Goal: Task Accomplishment & Management: Manage account settings

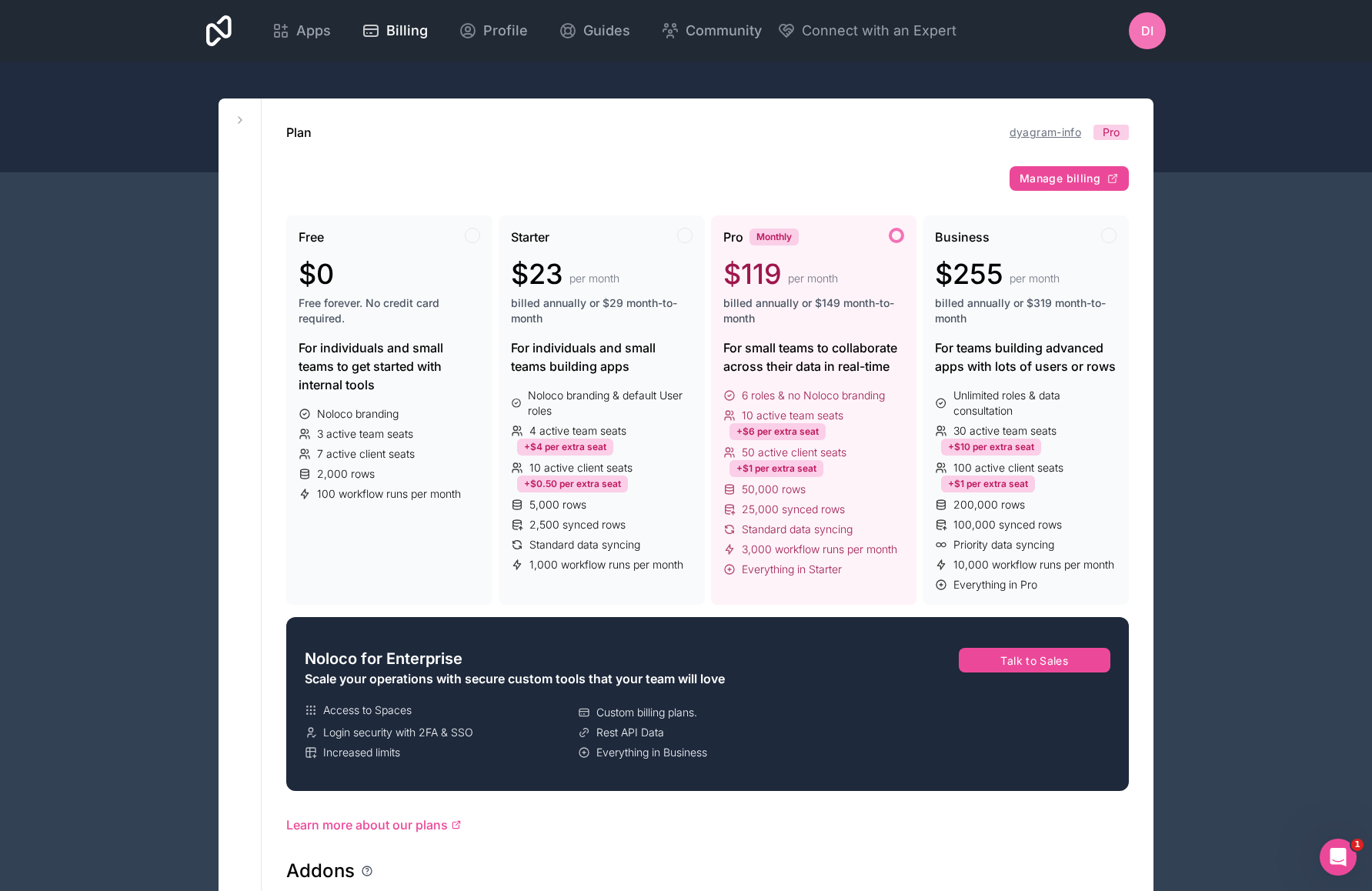
click at [1045, 130] on link "dyagram-info" at bounding box center [1045, 132] width 71 height 13
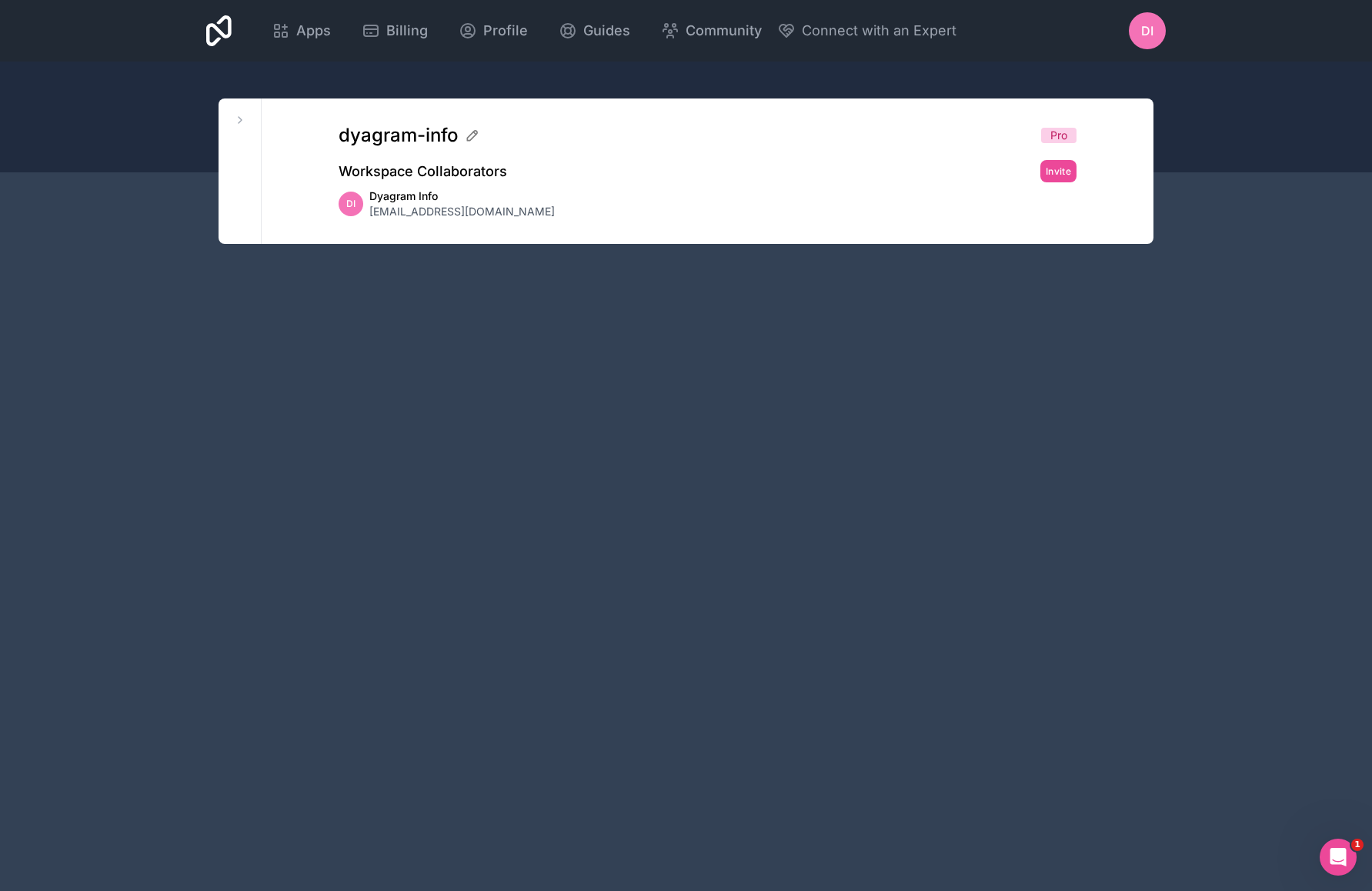
click at [1059, 134] on span "Pro" at bounding box center [1058, 135] width 17 height 16
click at [512, 27] on span "Profile" at bounding box center [505, 31] width 44 height 22
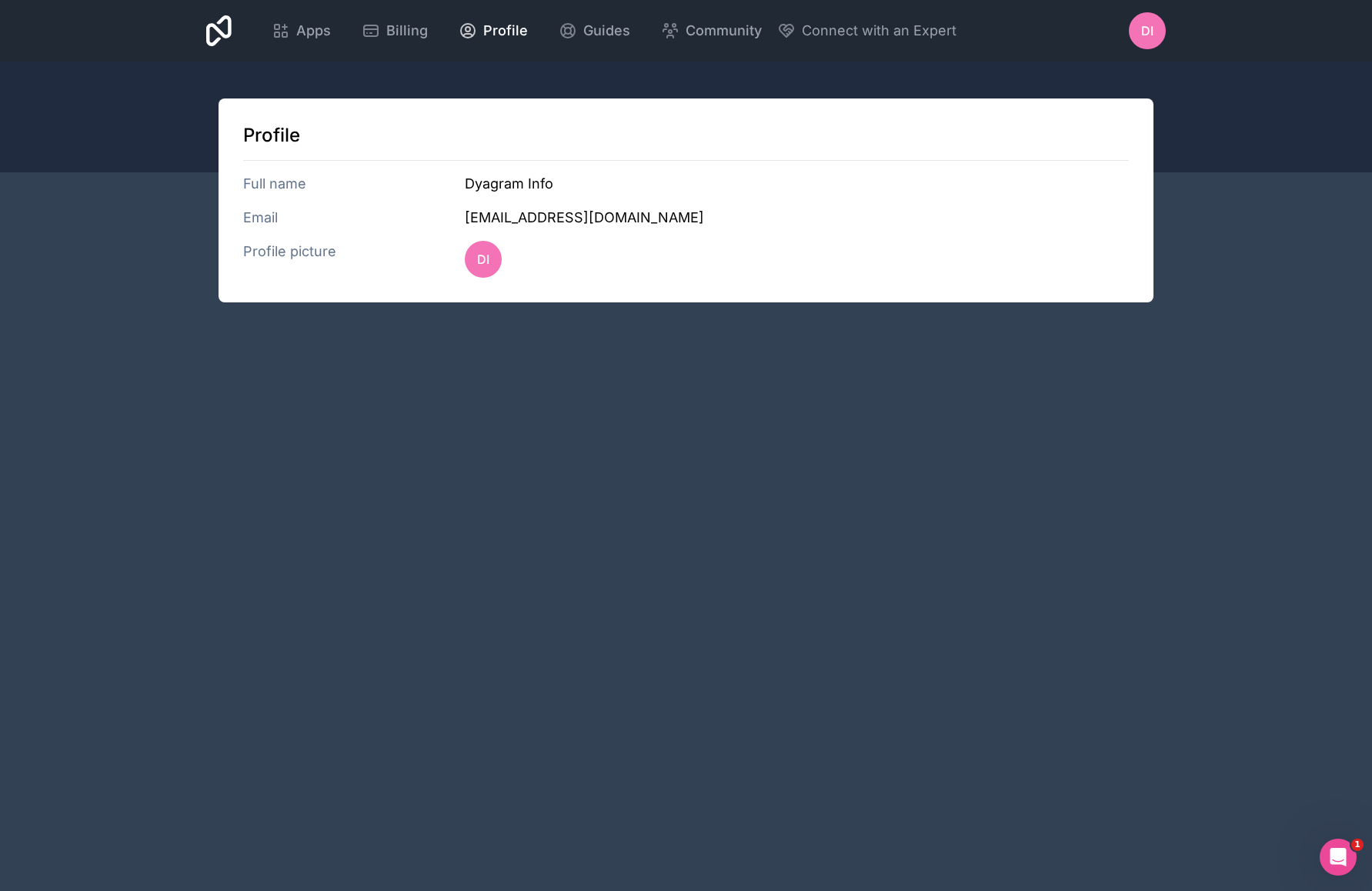
click at [233, 29] on div "Apps Billing Profile Guides Community Connect with an Expert DI Billing Profile…" at bounding box center [685, 31] width 984 height 61
click at [215, 37] on icon at bounding box center [219, 31] width 26 height 31
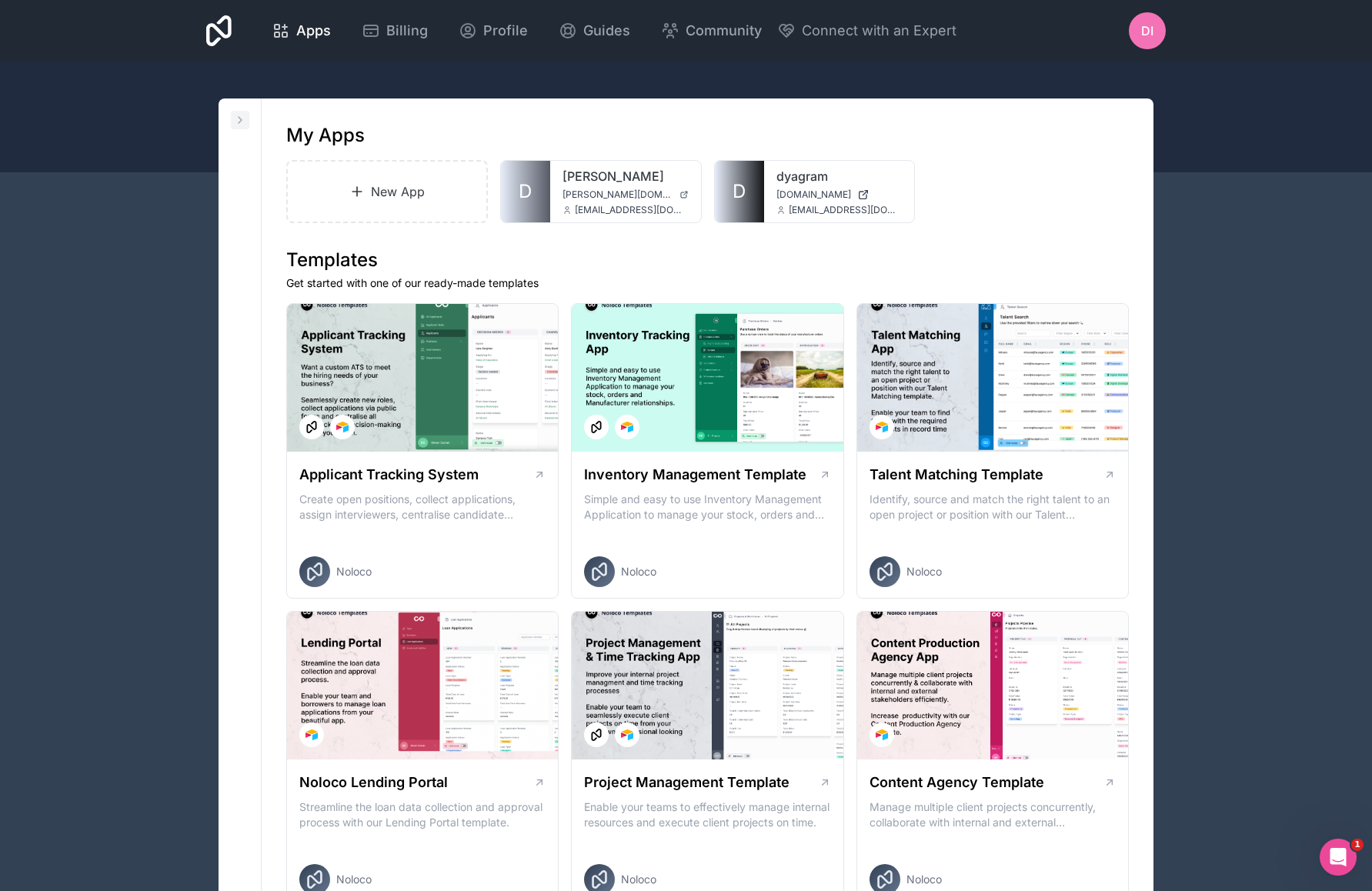
click at [237, 120] on icon at bounding box center [240, 120] width 12 height 12
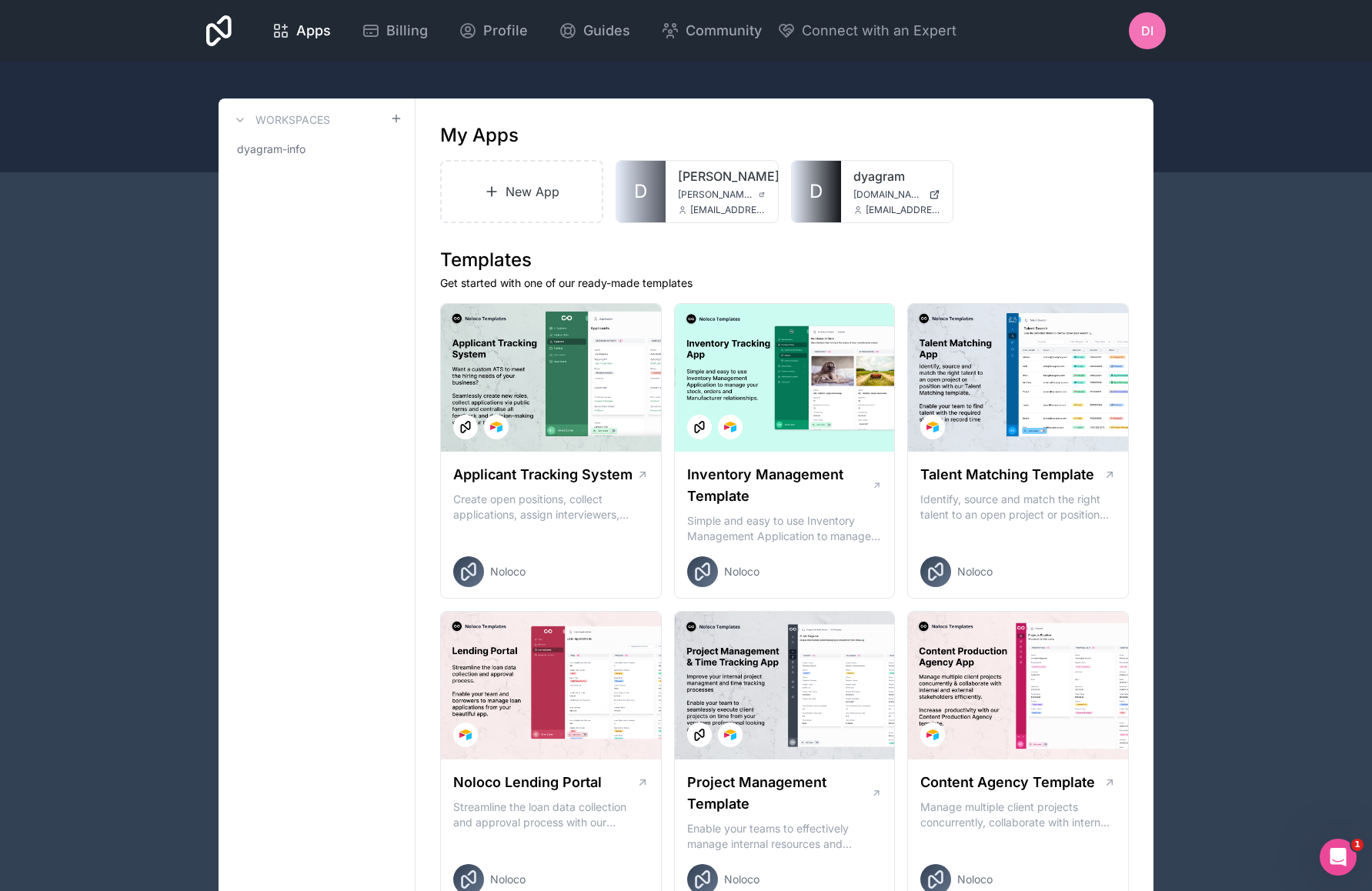
click at [237, 120] on icon at bounding box center [240, 120] width 6 height 3
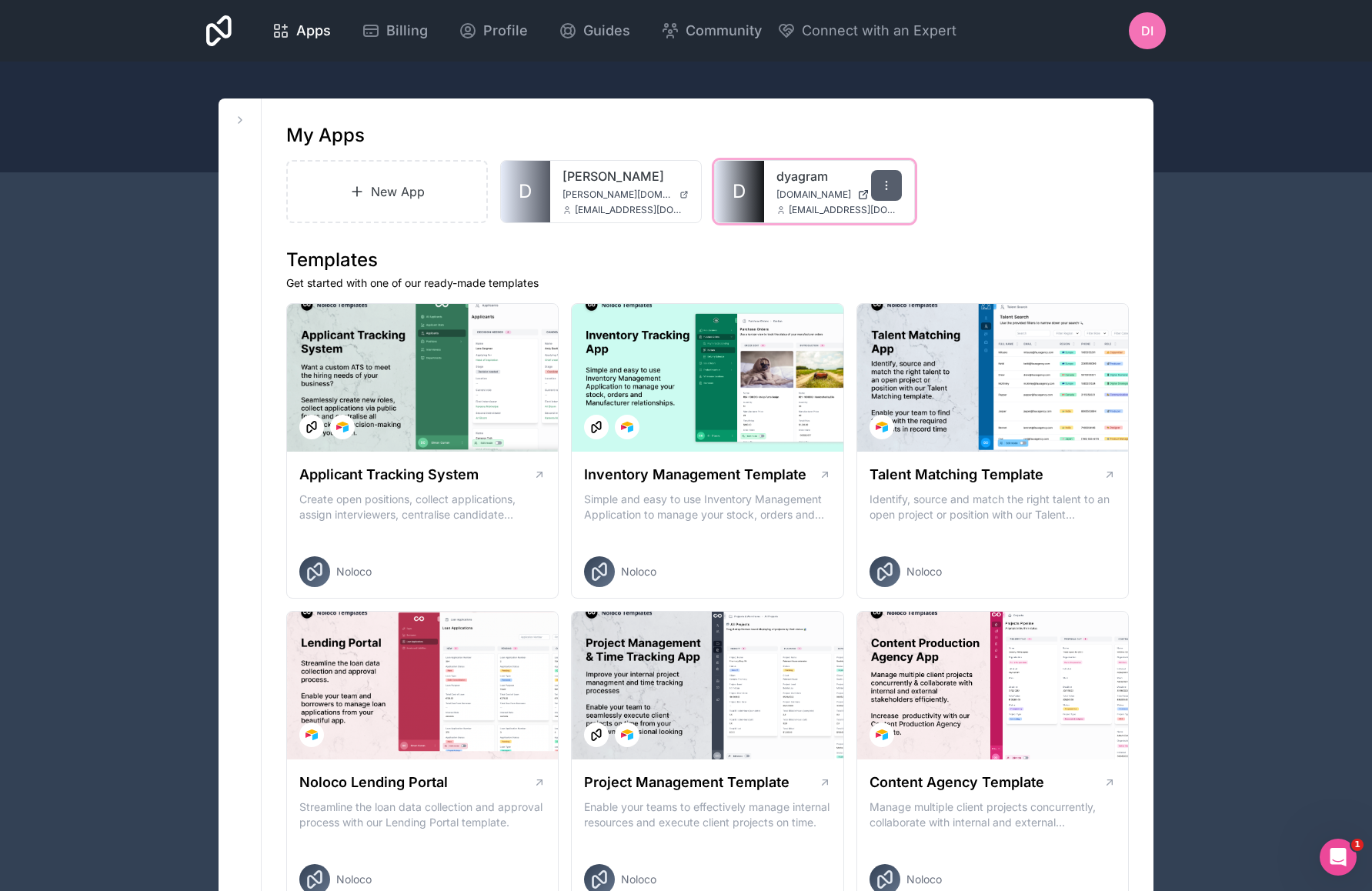
click at [887, 192] on div at bounding box center [886, 185] width 31 height 31
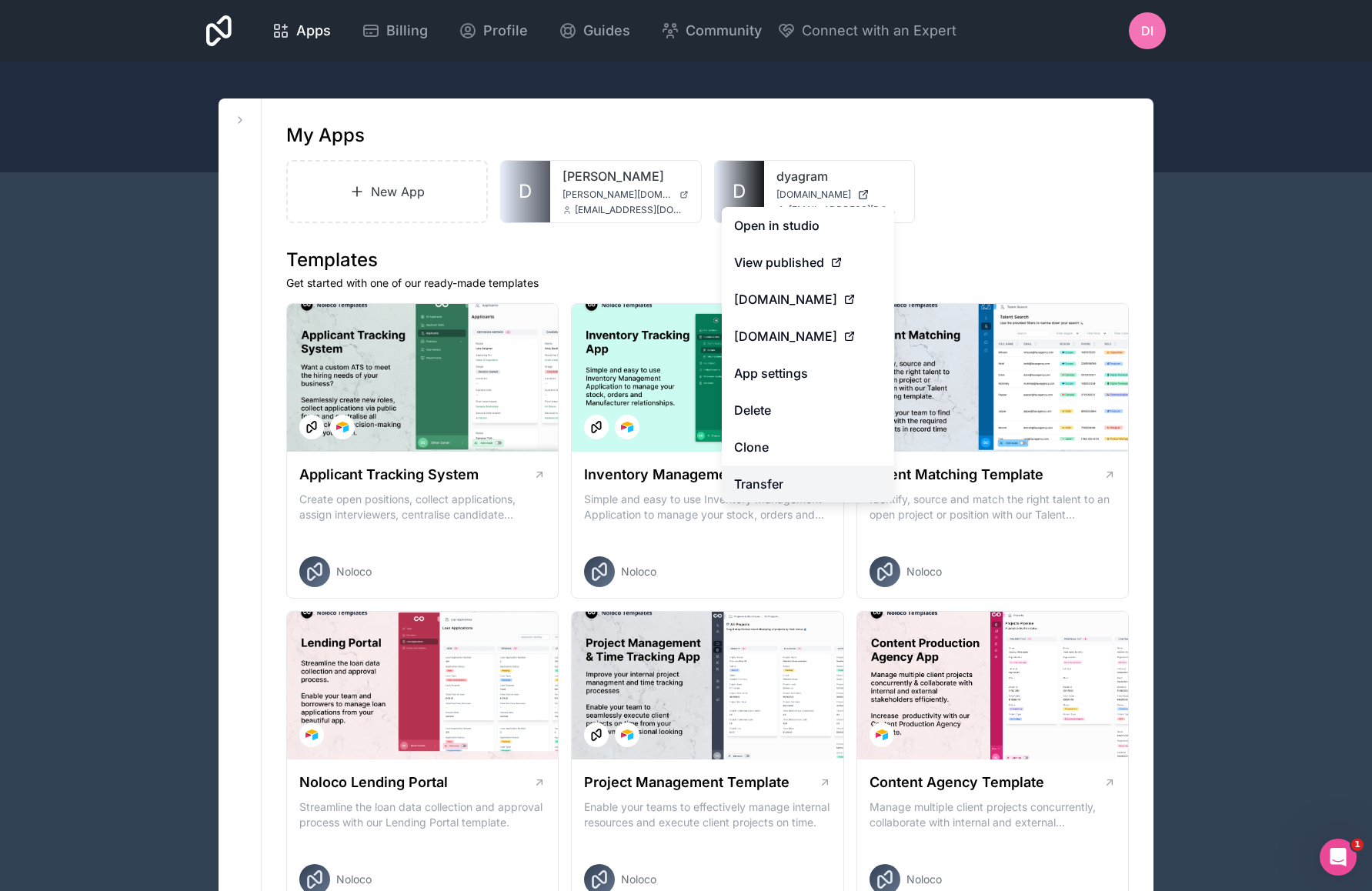
click at [803, 481] on link "Transfer" at bounding box center [808, 484] width 172 height 37
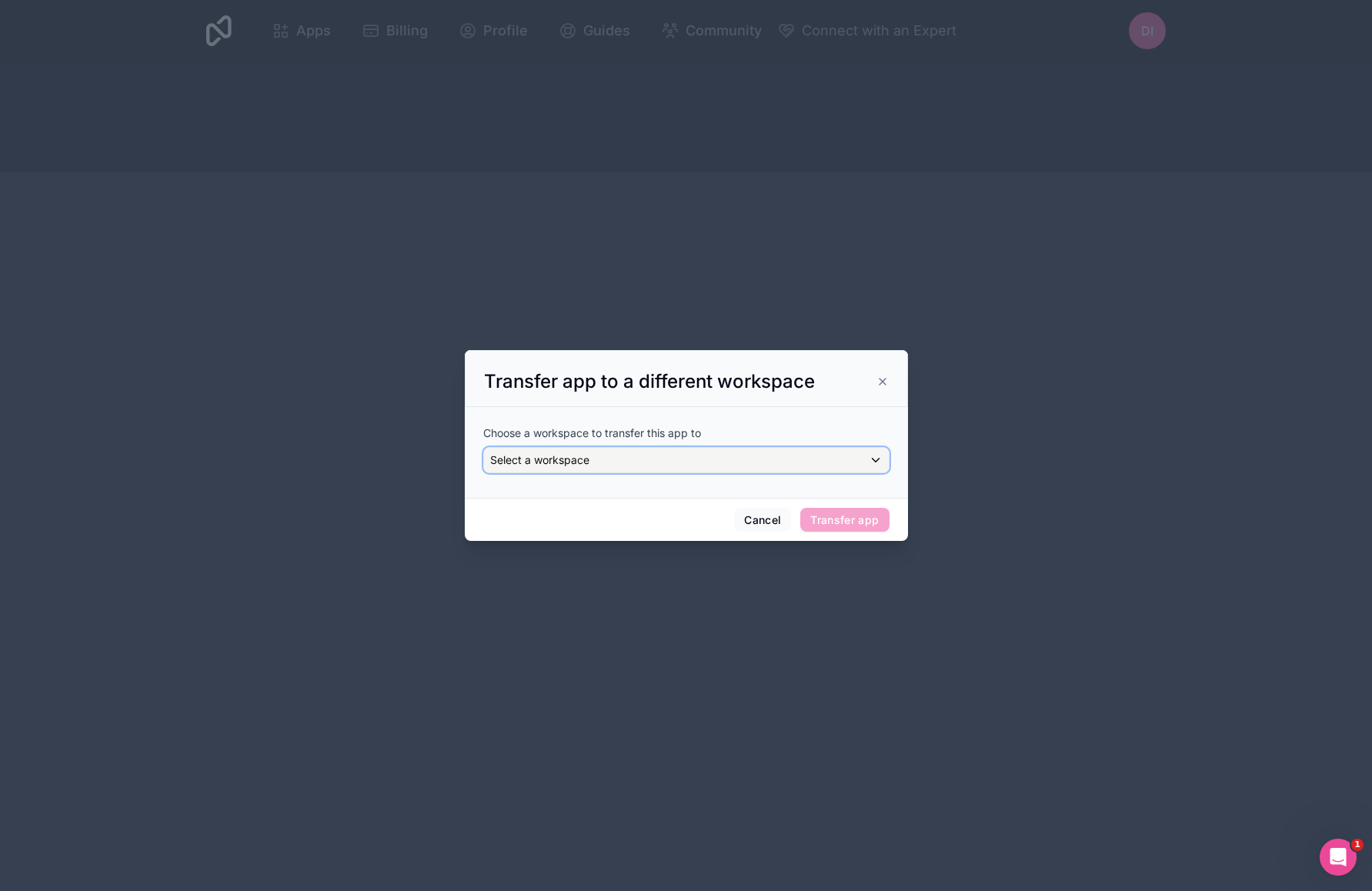
click at [869, 455] on div "Select a workspace" at bounding box center [686, 460] width 404 height 25
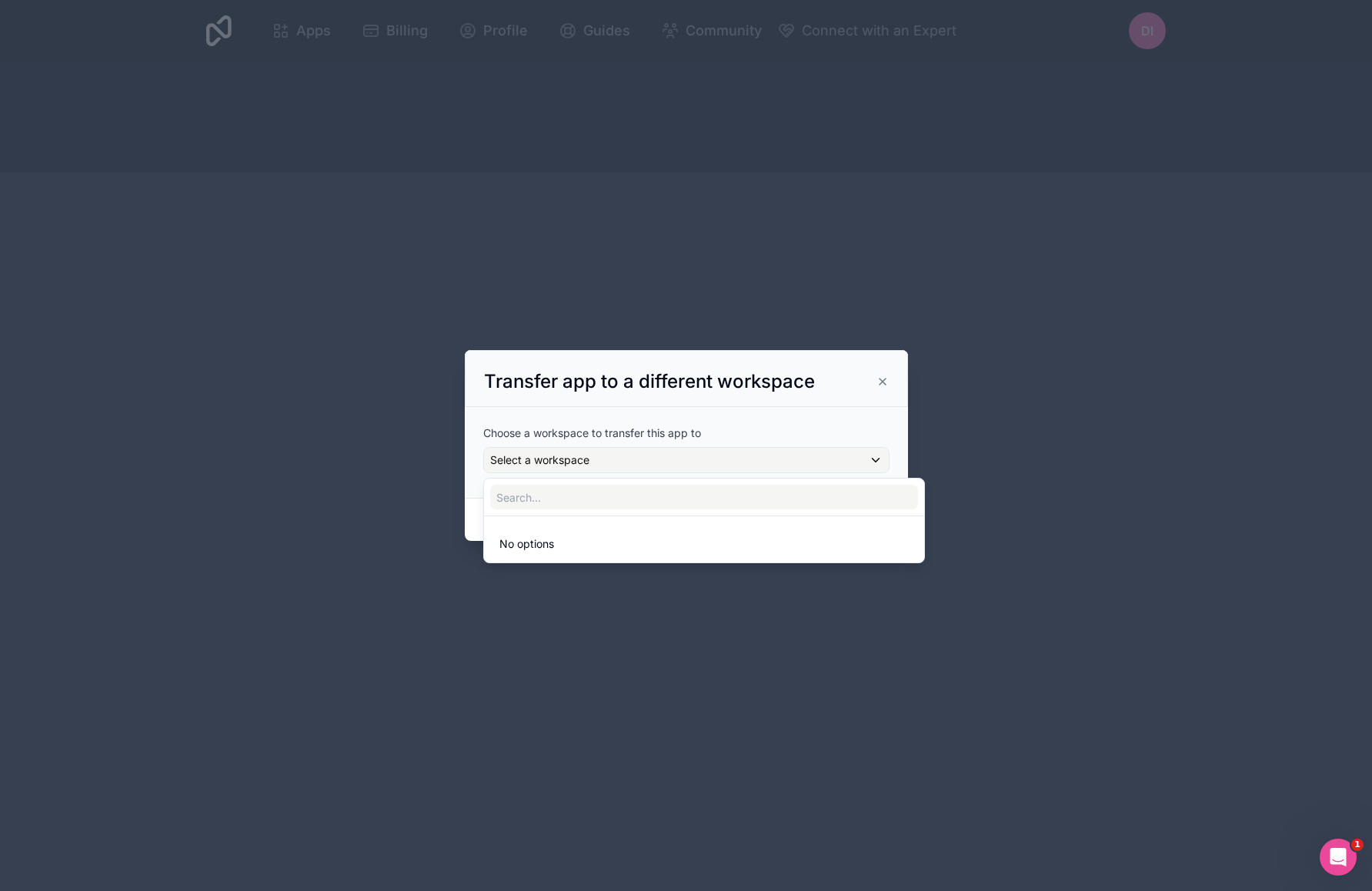
click at [869, 455] on div at bounding box center [686, 446] width 443 height 192
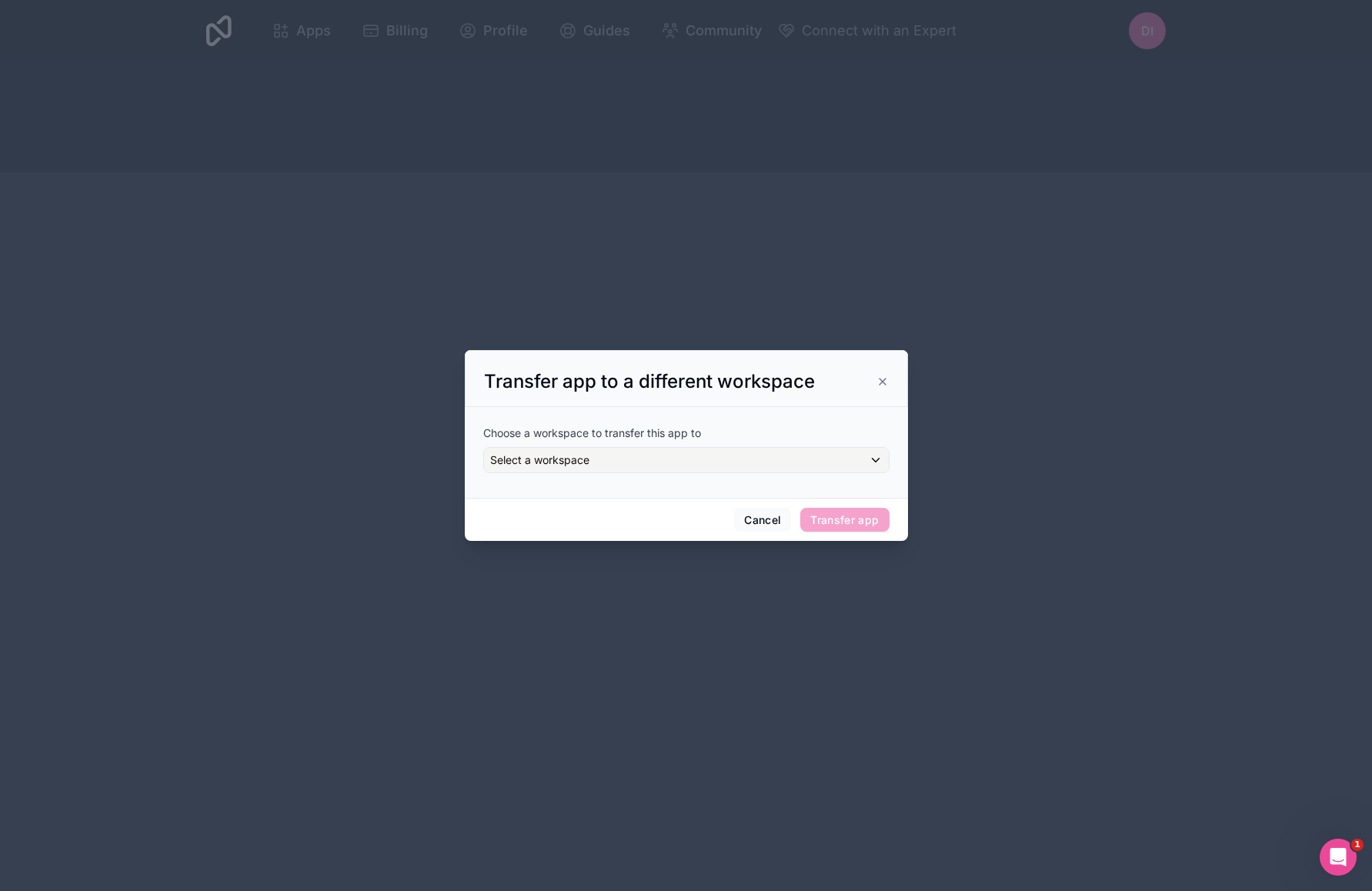
click at [882, 379] on icon at bounding box center [882, 382] width 12 height 12
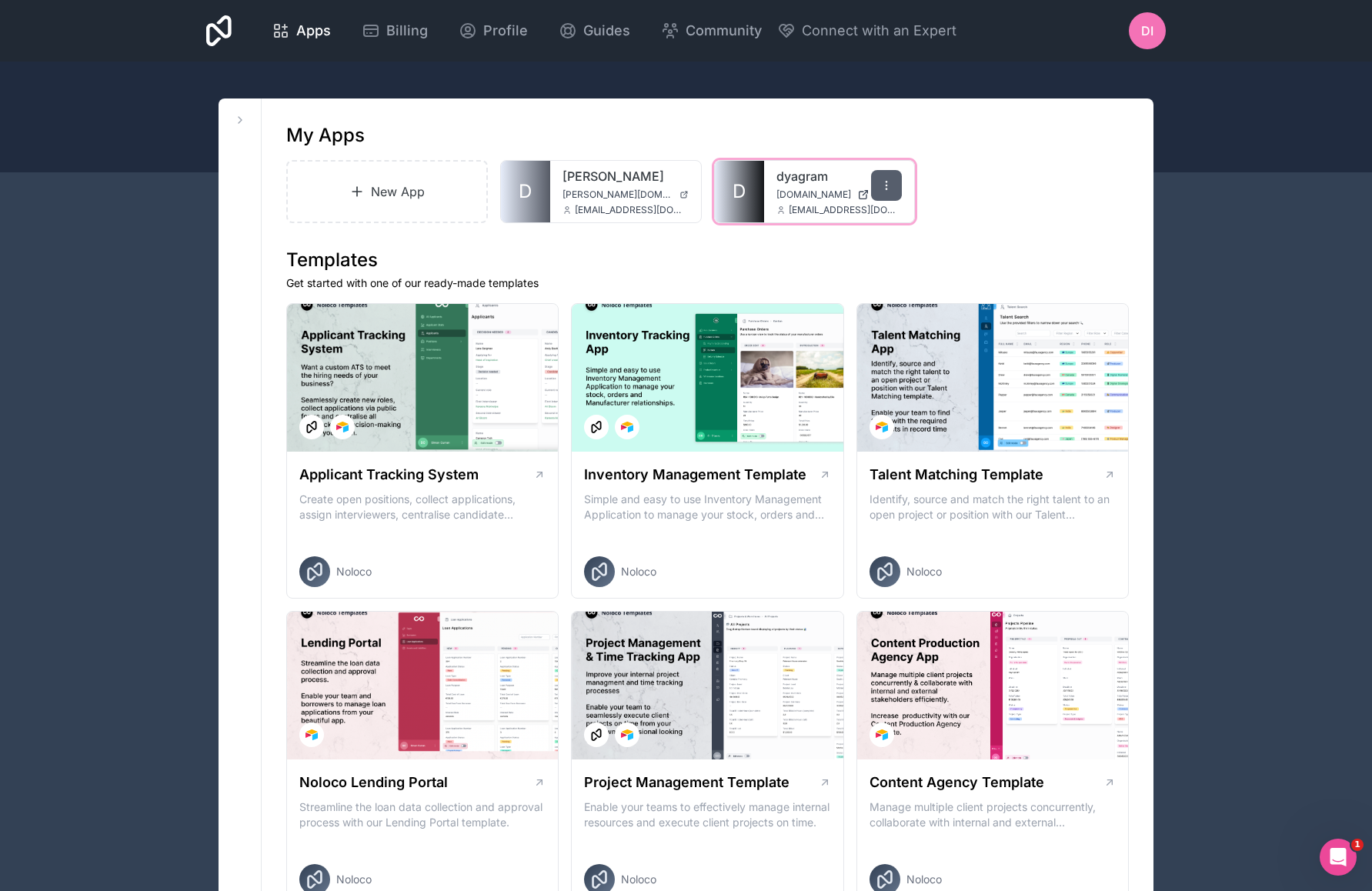
click at [876, 197] on div at bounding box center [886, 185] width 31 height 31
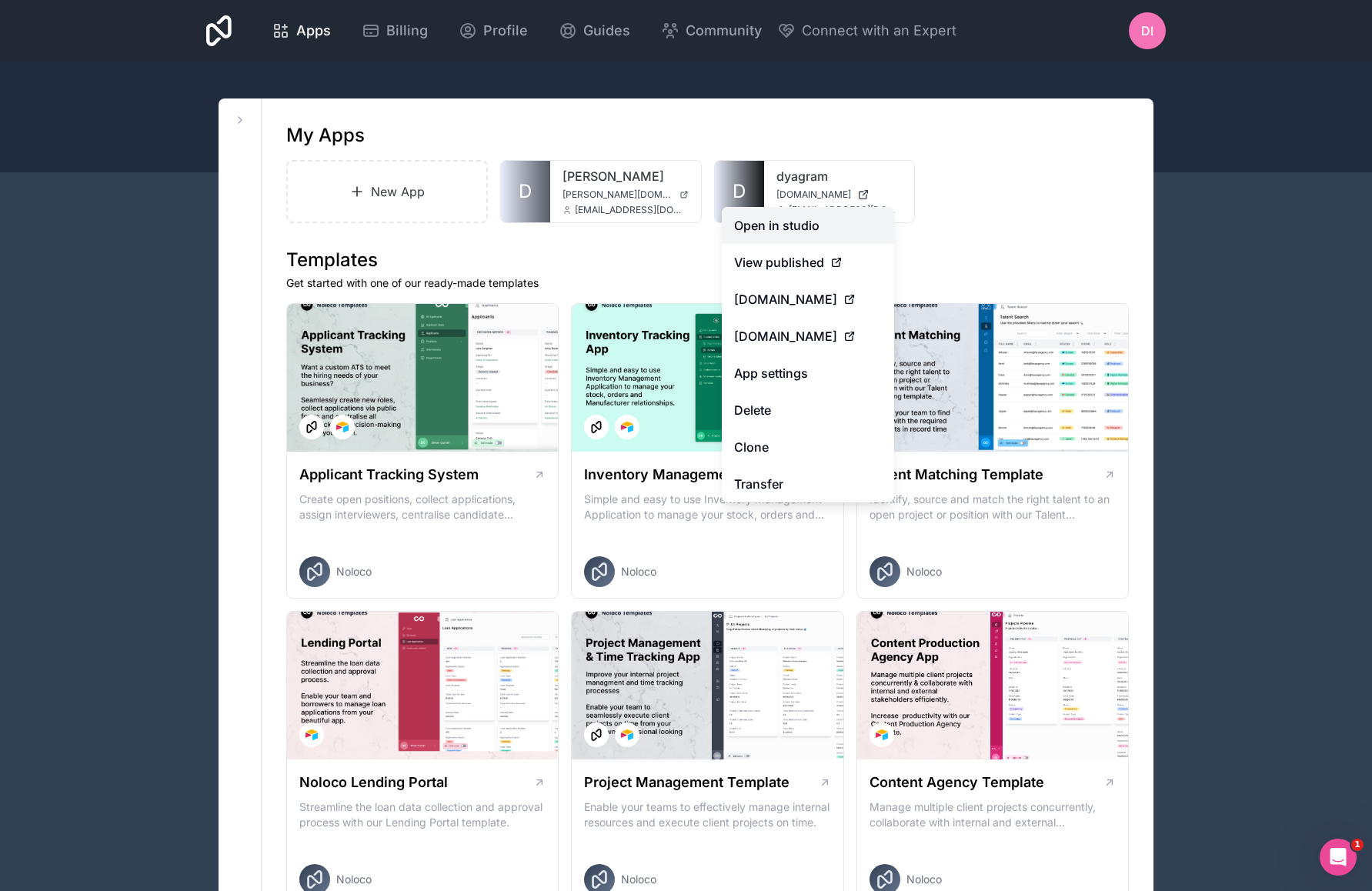
click at [833, 226] on link "Open in studio" at bounding box center [808, 224] width 172 height 37
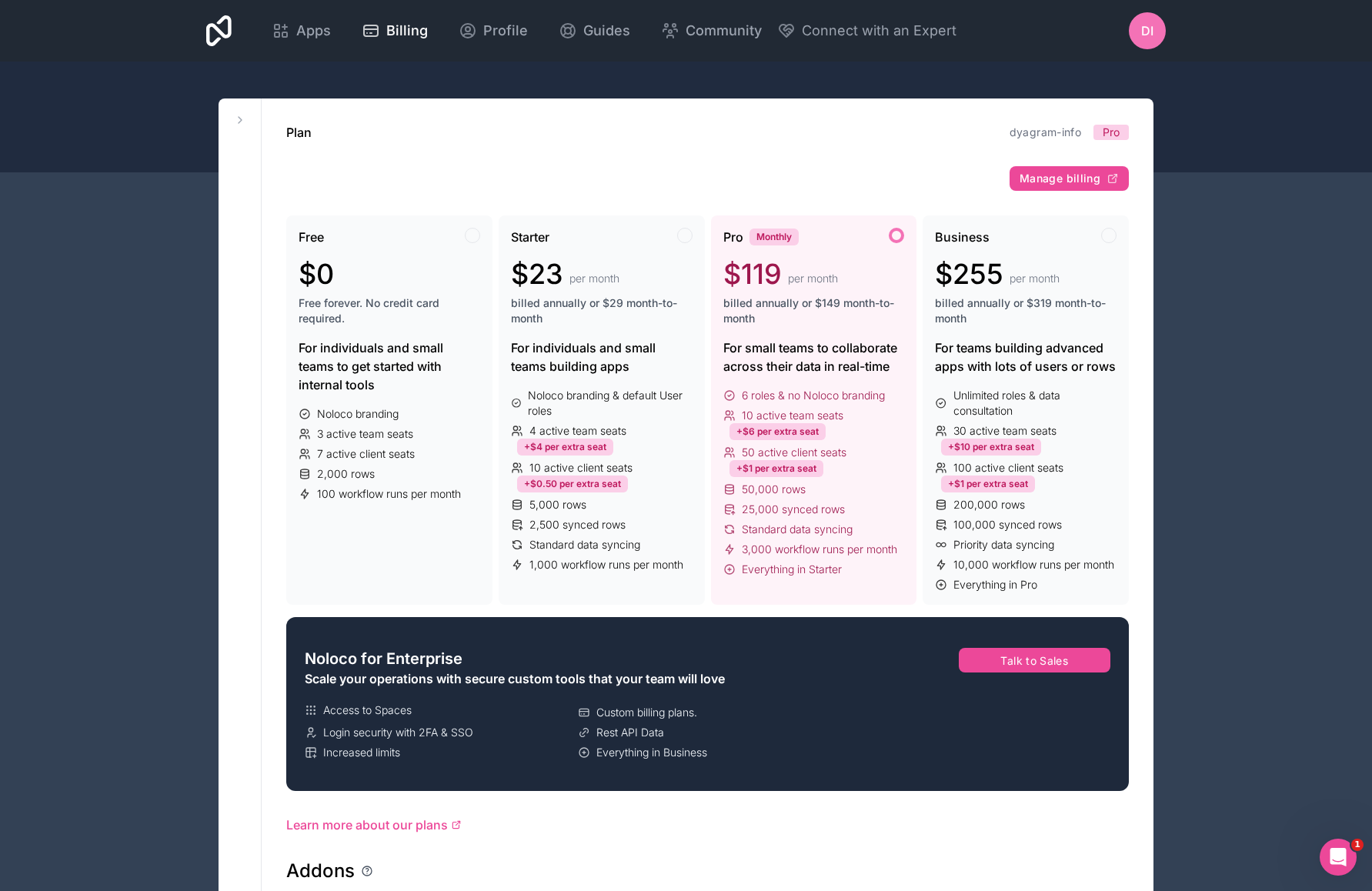
click at [782, 305] on span "billed annually or $149 month-to-month" at bounding box center [815, 311] width 182 height 31
click at [900, 233] on div at bounding box center [897, 235] width 16 height 16
click at [1079, 179] on span "Manage billing" at bounding box center [1060, 179] width 81 height 14
click at [778, 234] on div "Monthly" at bounding box center [774, 236] width 49 height 17
click at [775, 239] on div "Monthly" at bounding box center [774, 236] width 49 height 17
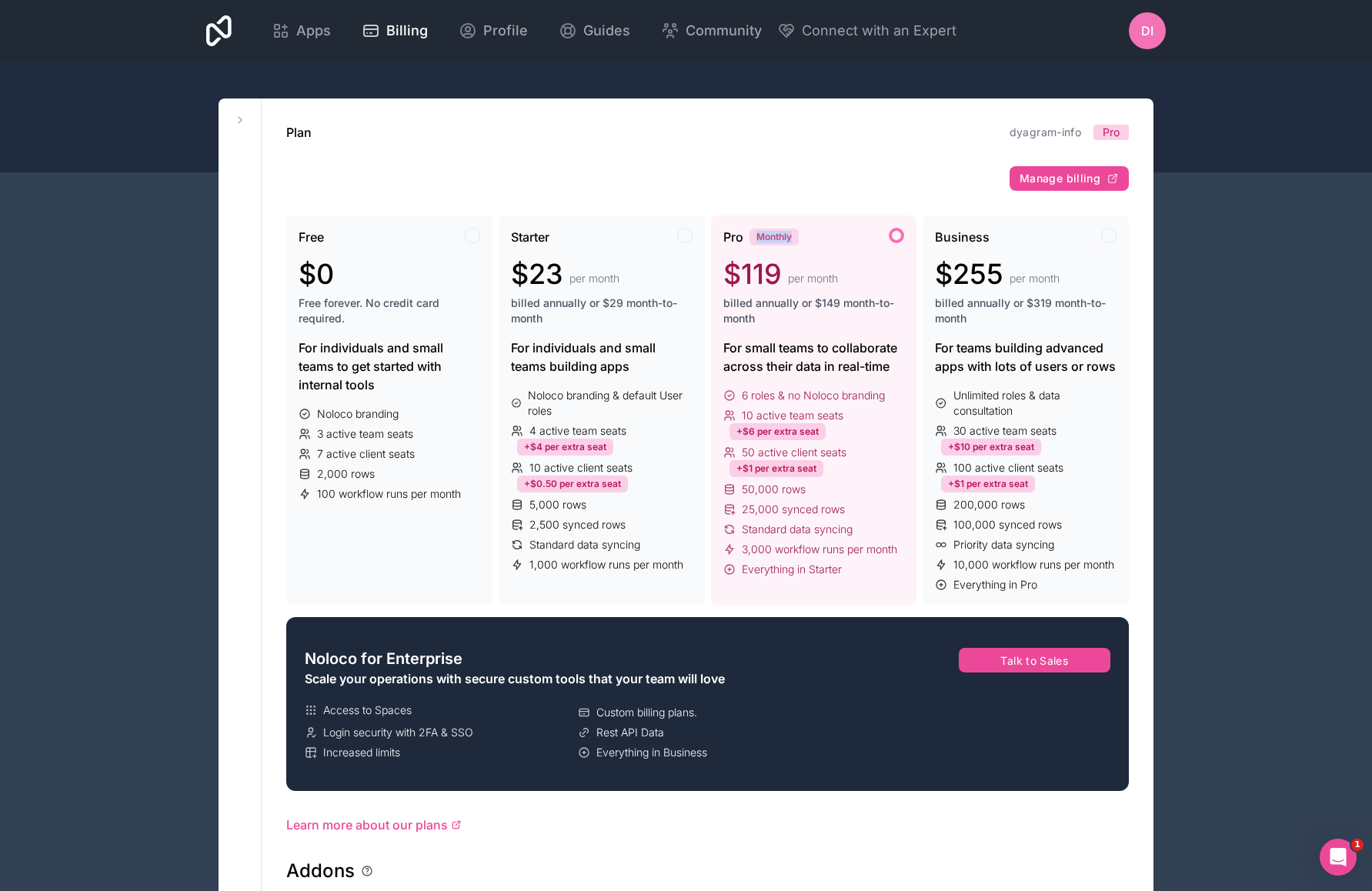
click at [775, 239] on div "Monthly" at bounding box center [774, 236] width 49 height 17
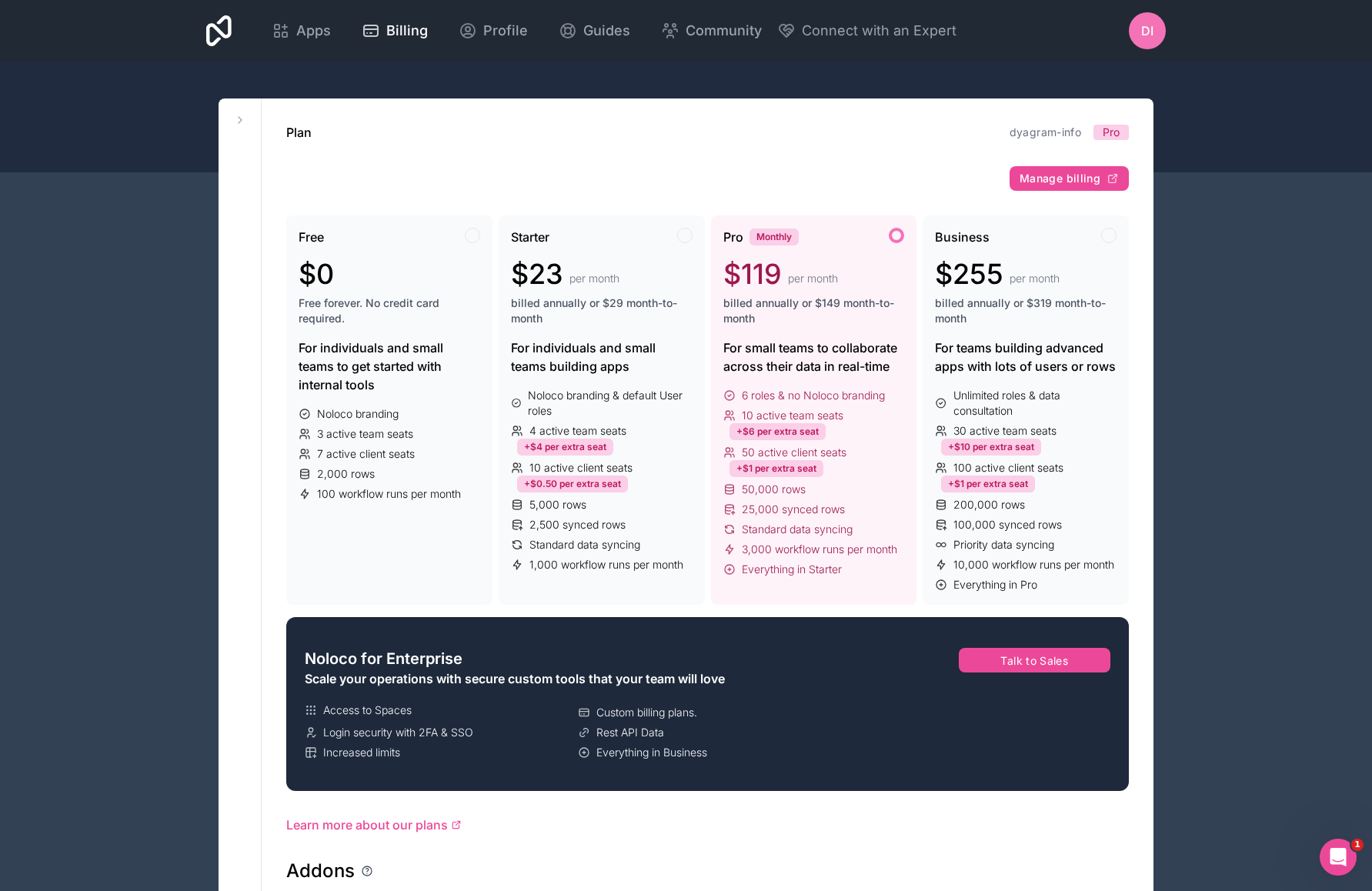
click at [899, 230] on div at bounding box center [897, 235] width 16 height 16
click at [1032, 234] on div "Business" at bounding box center [1026, 236] width 182 height 19
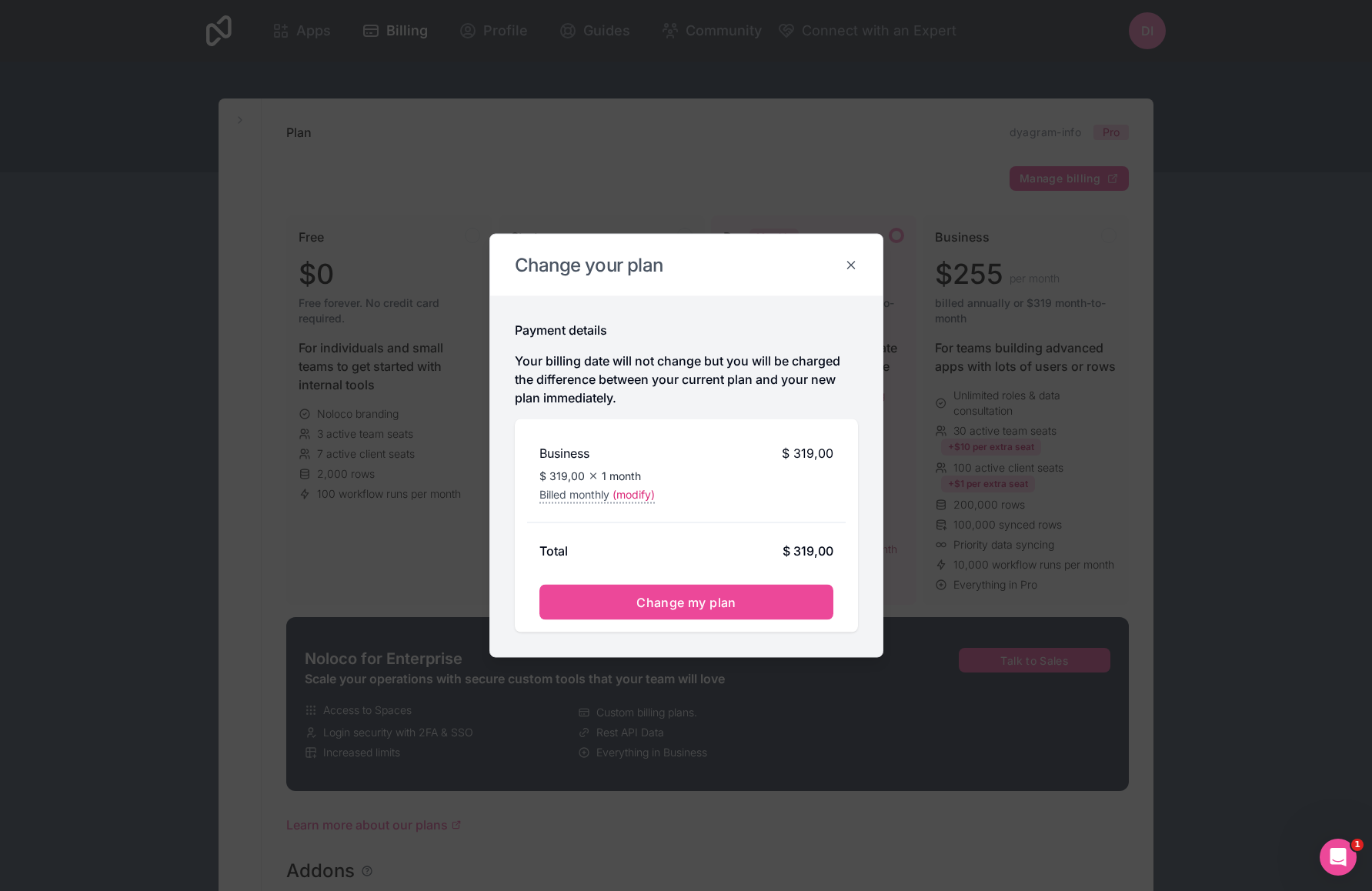
click at [856, 259] on icon at bounding box center [851, 265] width 14 height 14
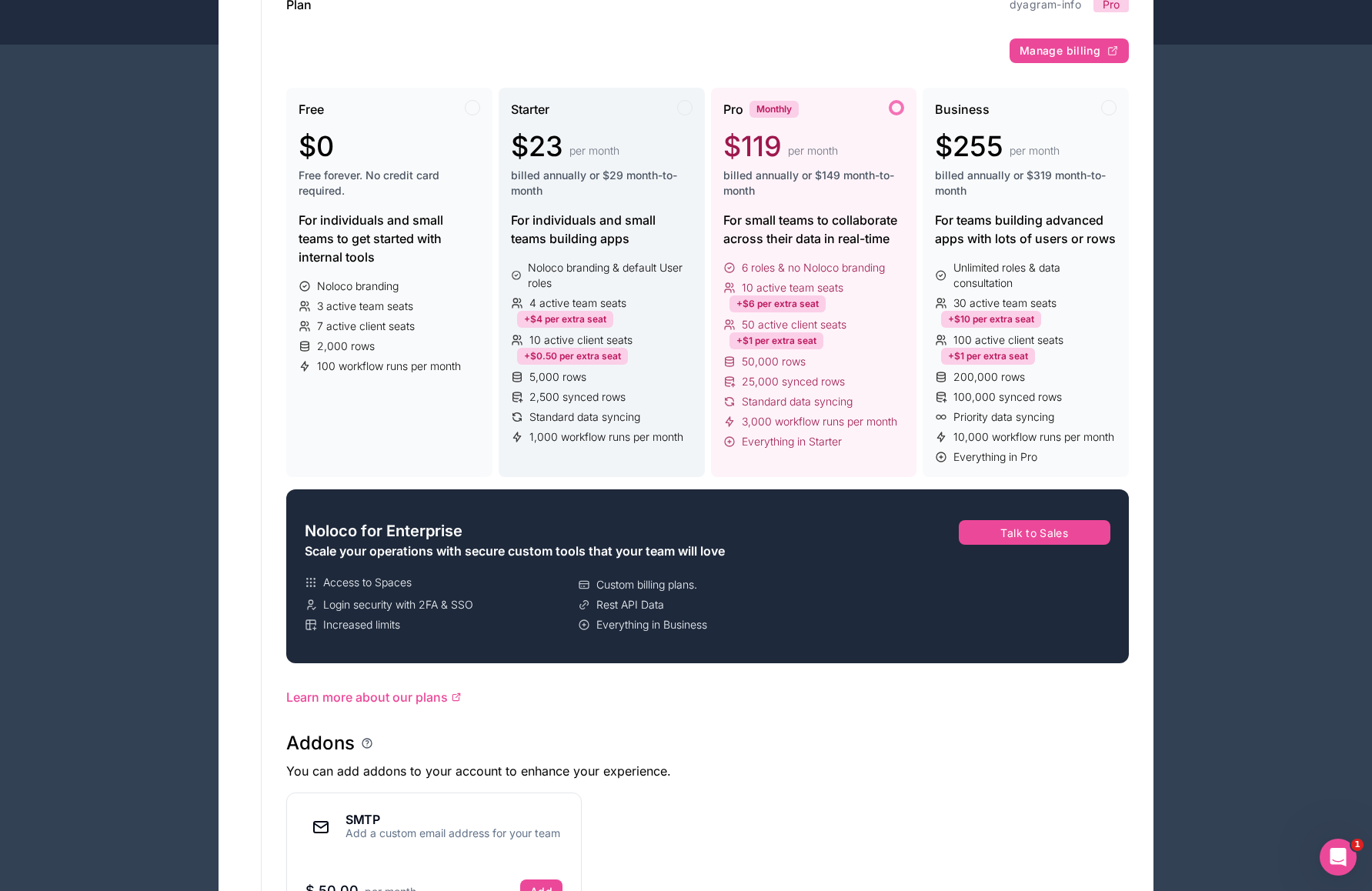
scroll to position [316, 0]
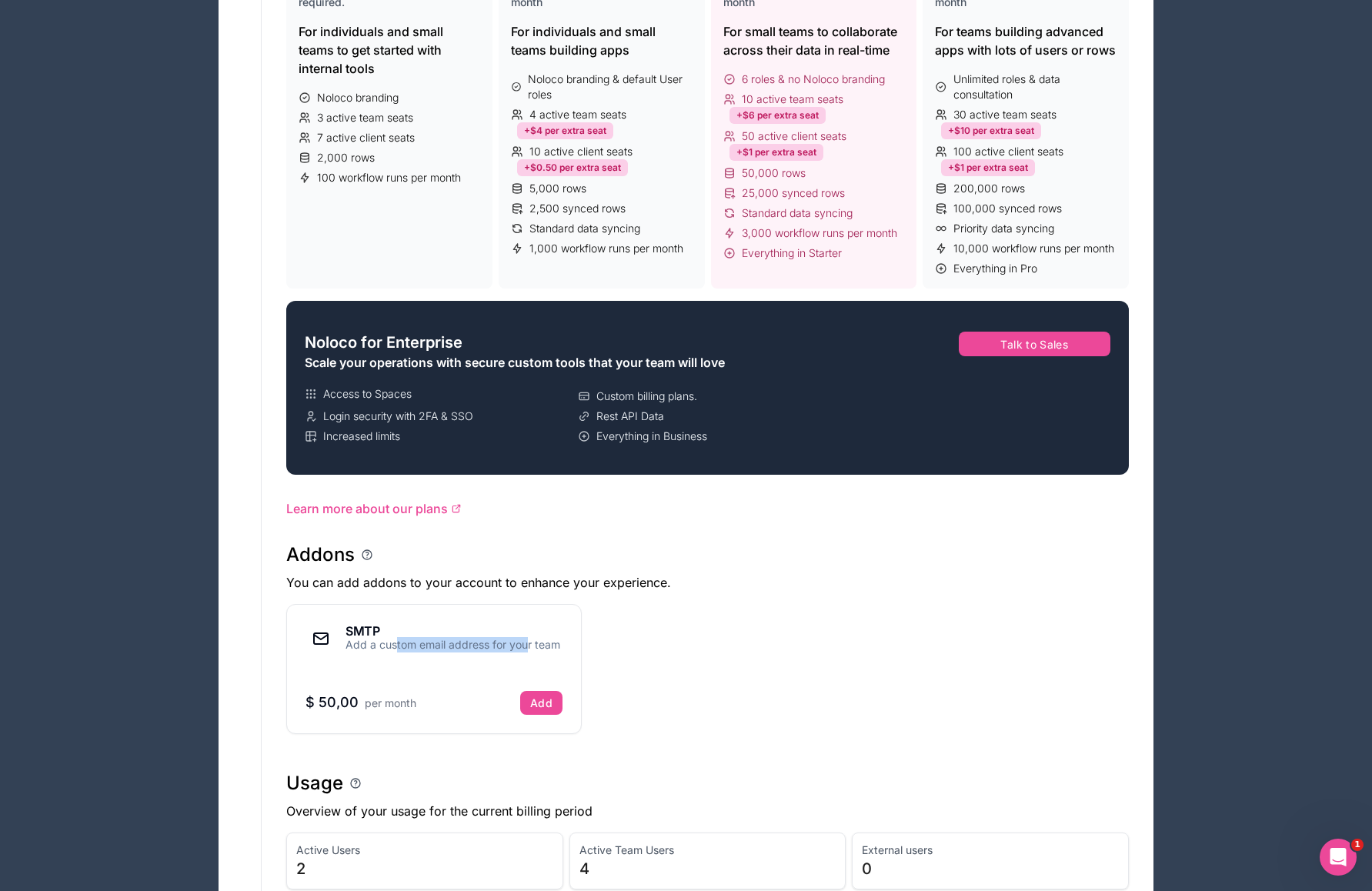
drag, startPoint x: 396, startPoint y: 644, endPoint x: 527, endPoint y: 644, distance: 131.0
click at [527, 644] on div "Add a custom email address for your team" at bounding box center [452, 645] width 214 height 16
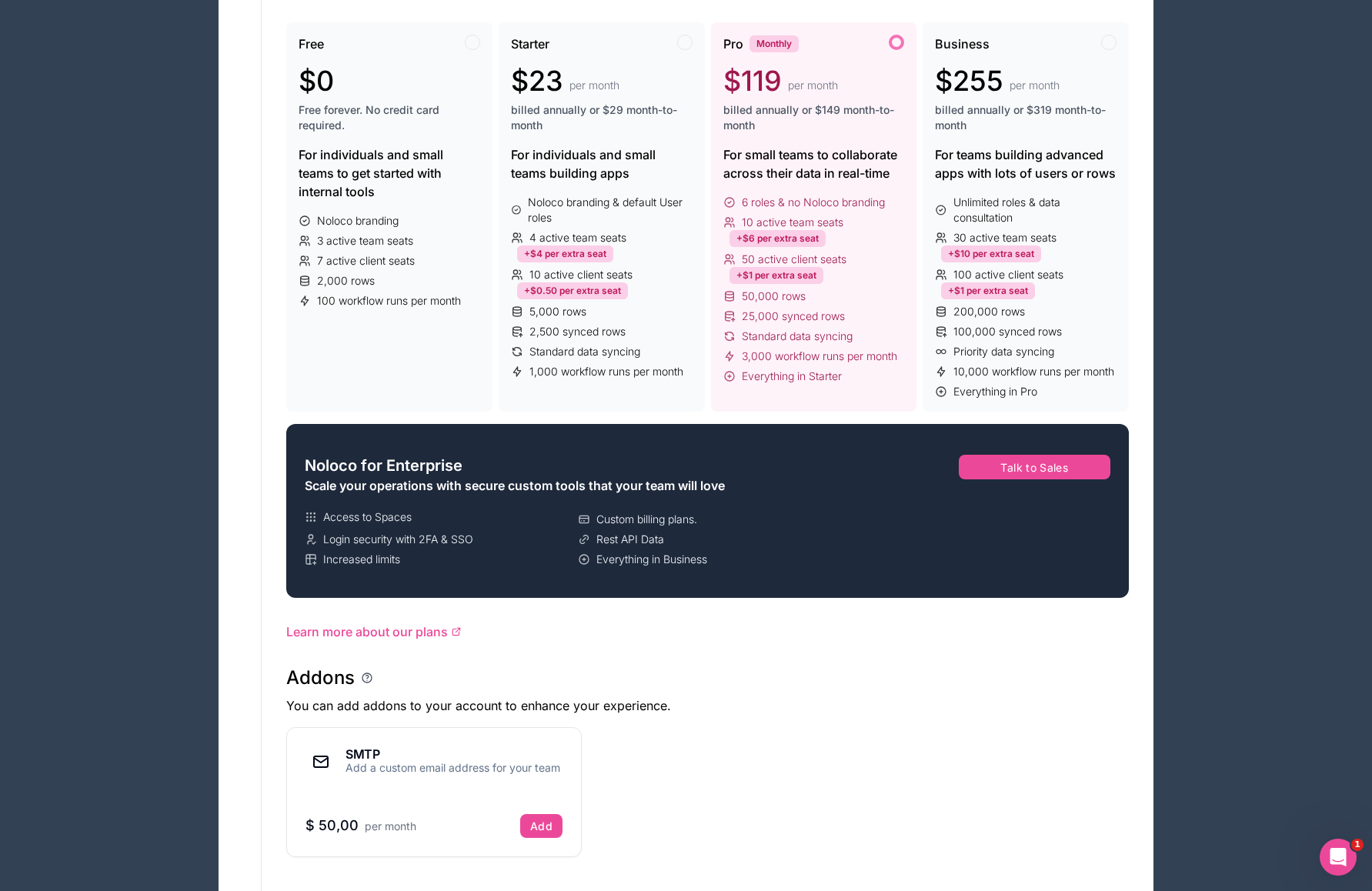
scroll to position [0, 0]
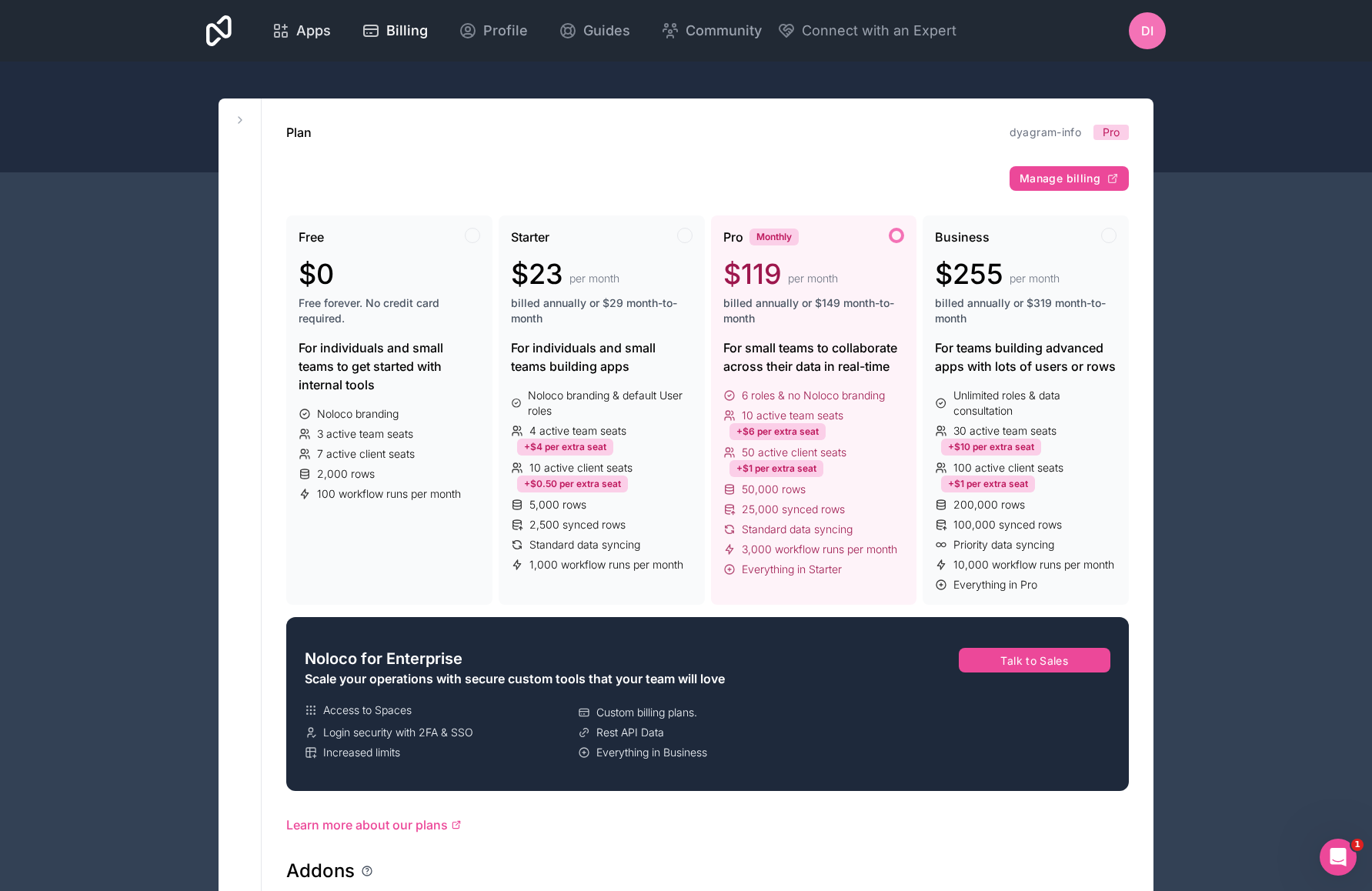
click at [307, 34] on span "Apps" at bounding box center [313, 31] width 35 height 22
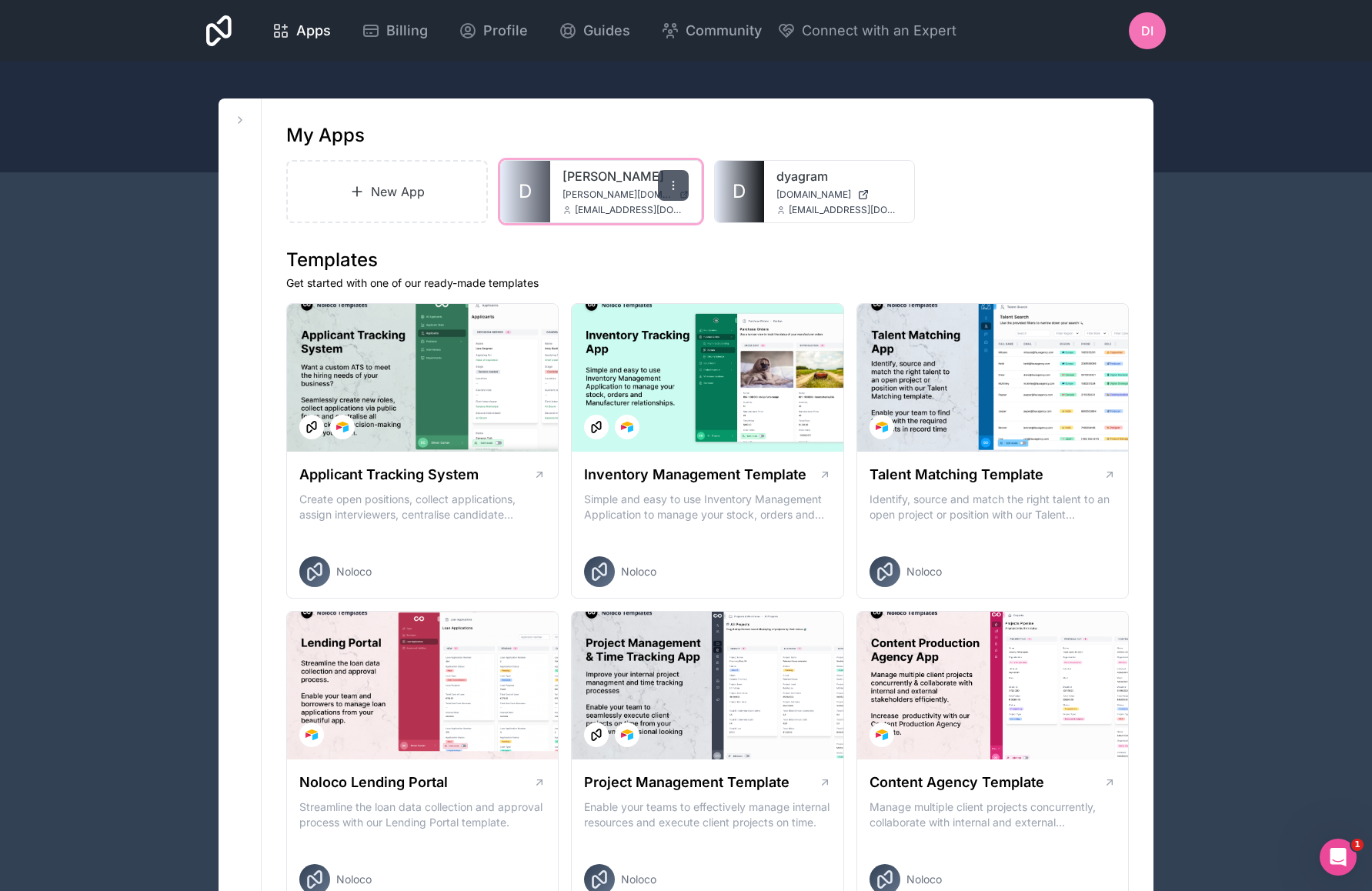
click at [672, 195] on div at bounding box center [672, 185] width 31 height 31
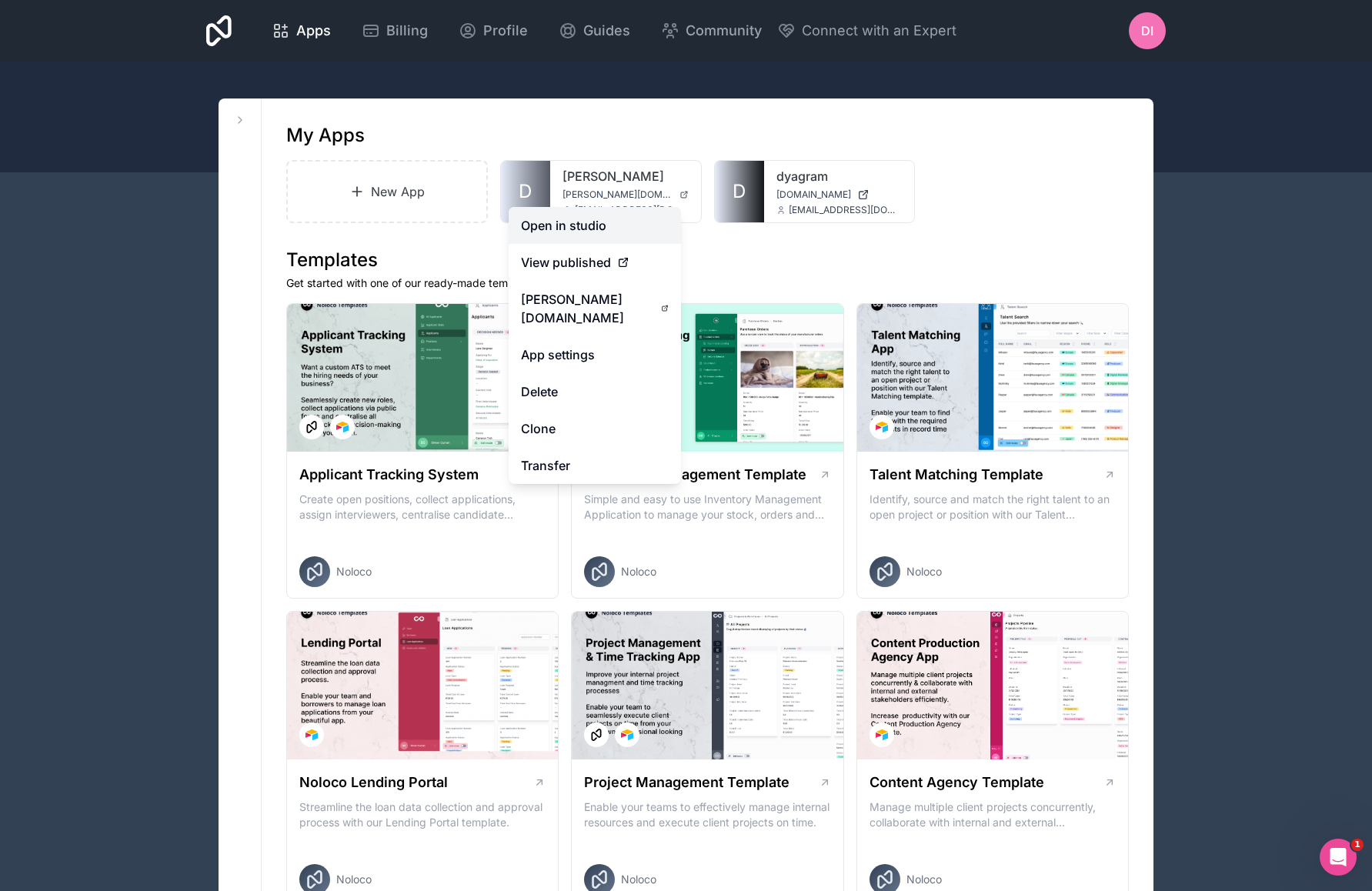
click at [643, 223] on link "Open in studio" at bounding box center [594, 224] width 172 height 37
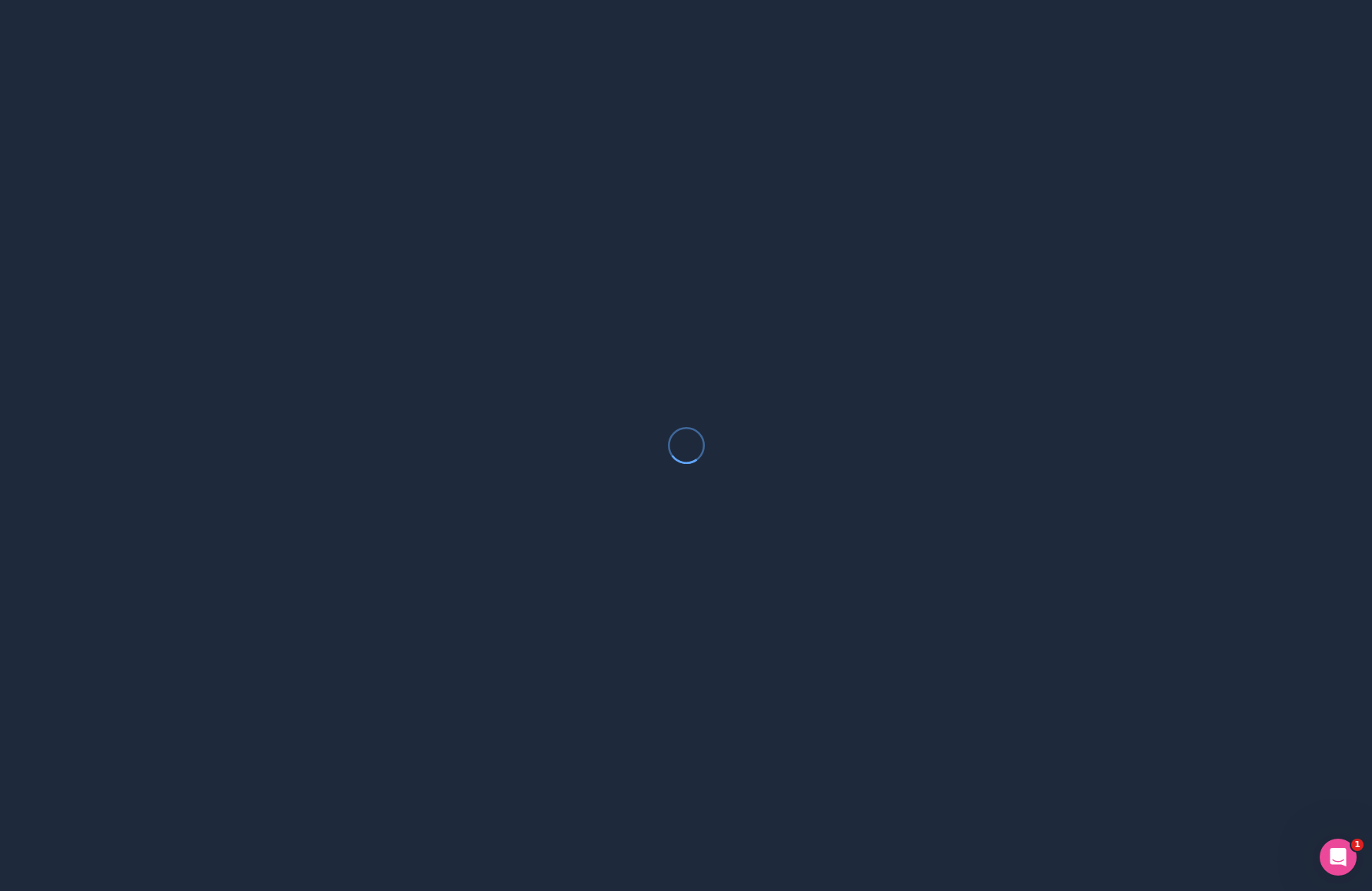
click at [1333, 857] on icon "Open Intercom Messenger" at bounding box center [1338, 857] width 26 height 26
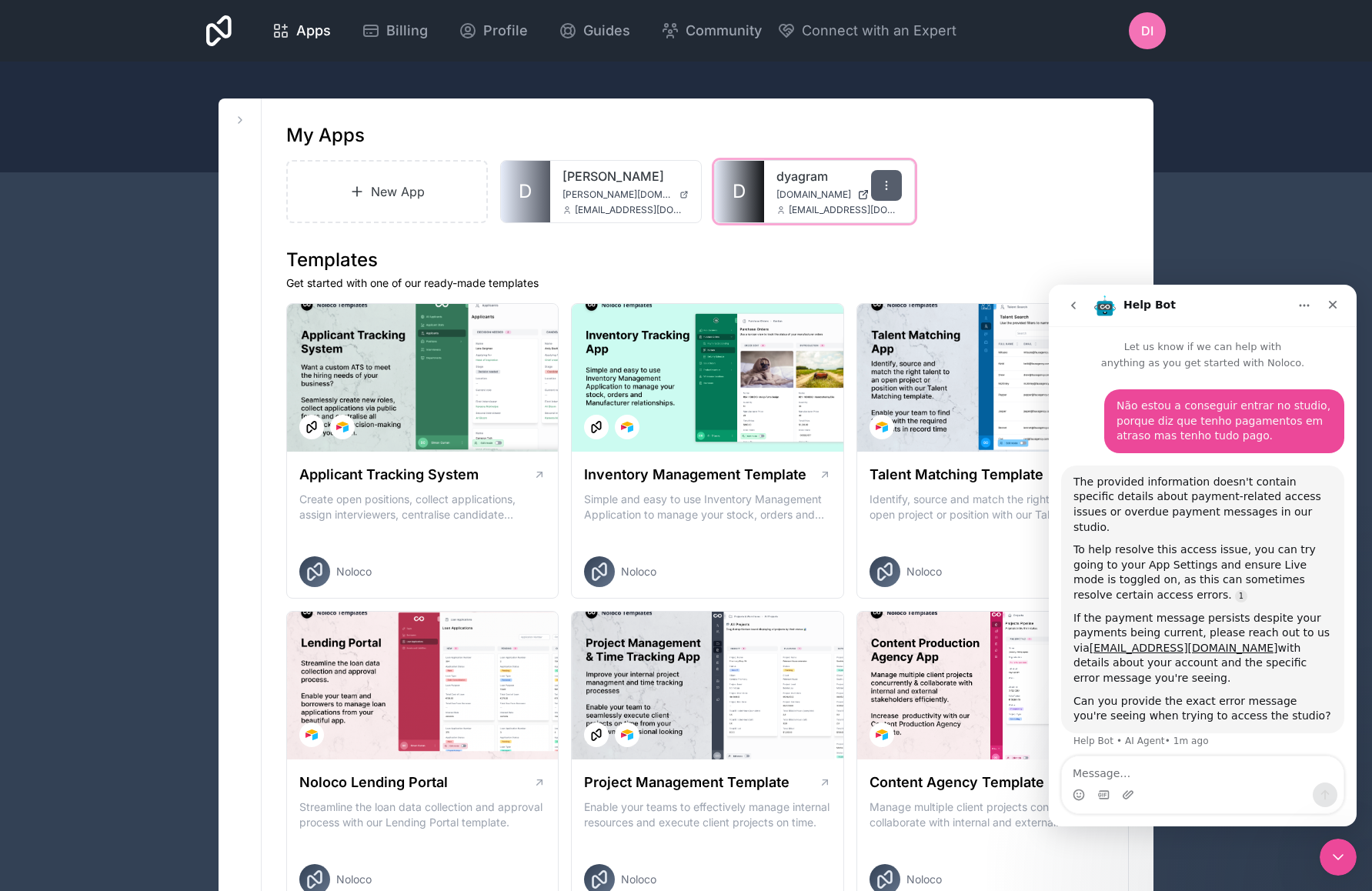
click at [883, 184] on icon at bounding box center [886, 185] width 12 height 12
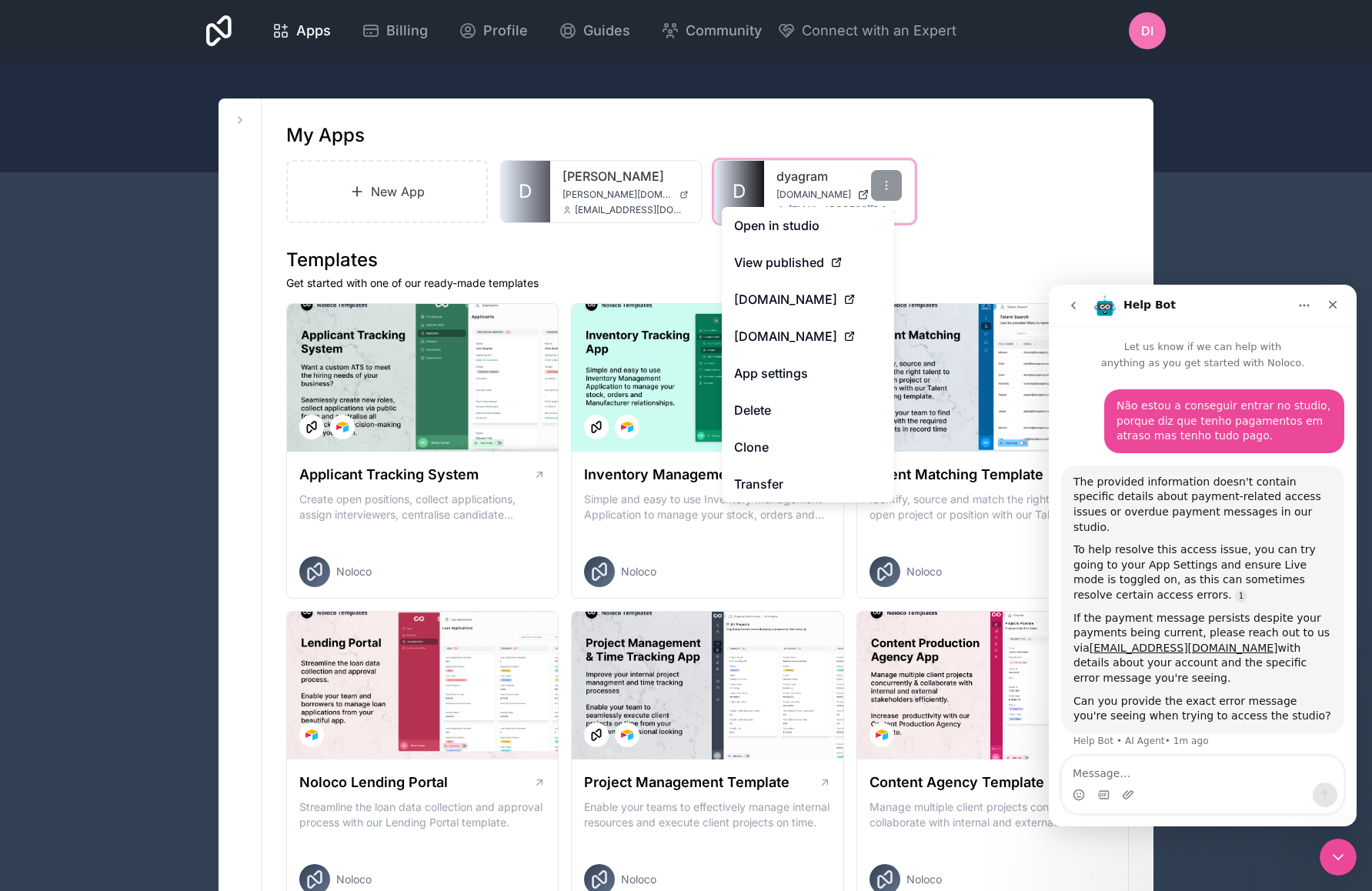
click at [857, 196] on icon at bounding box center [863, 195] width 12 height 12
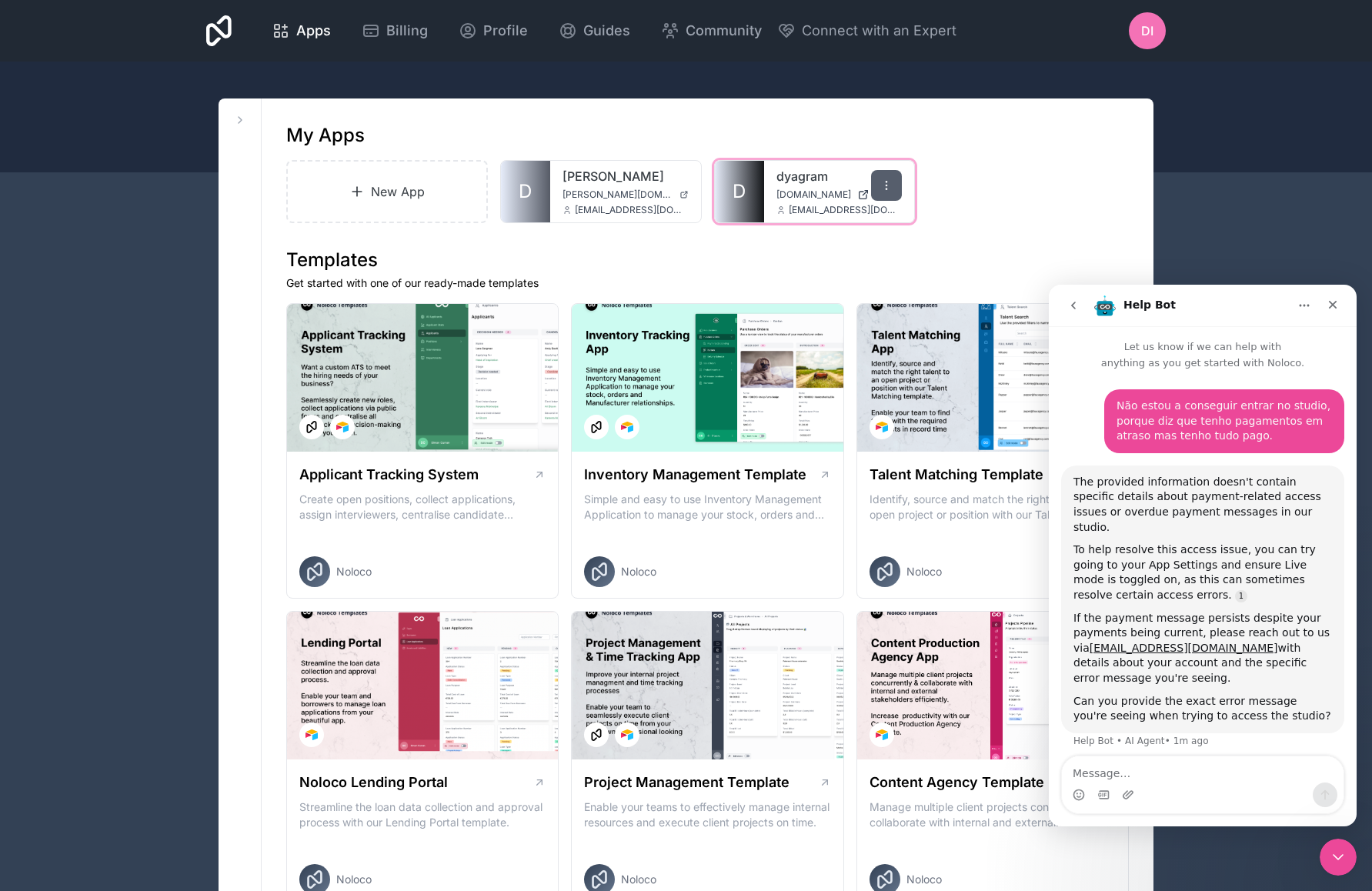
click at [884, 193] on div at bounding box center [886, 185] width 31 height 31
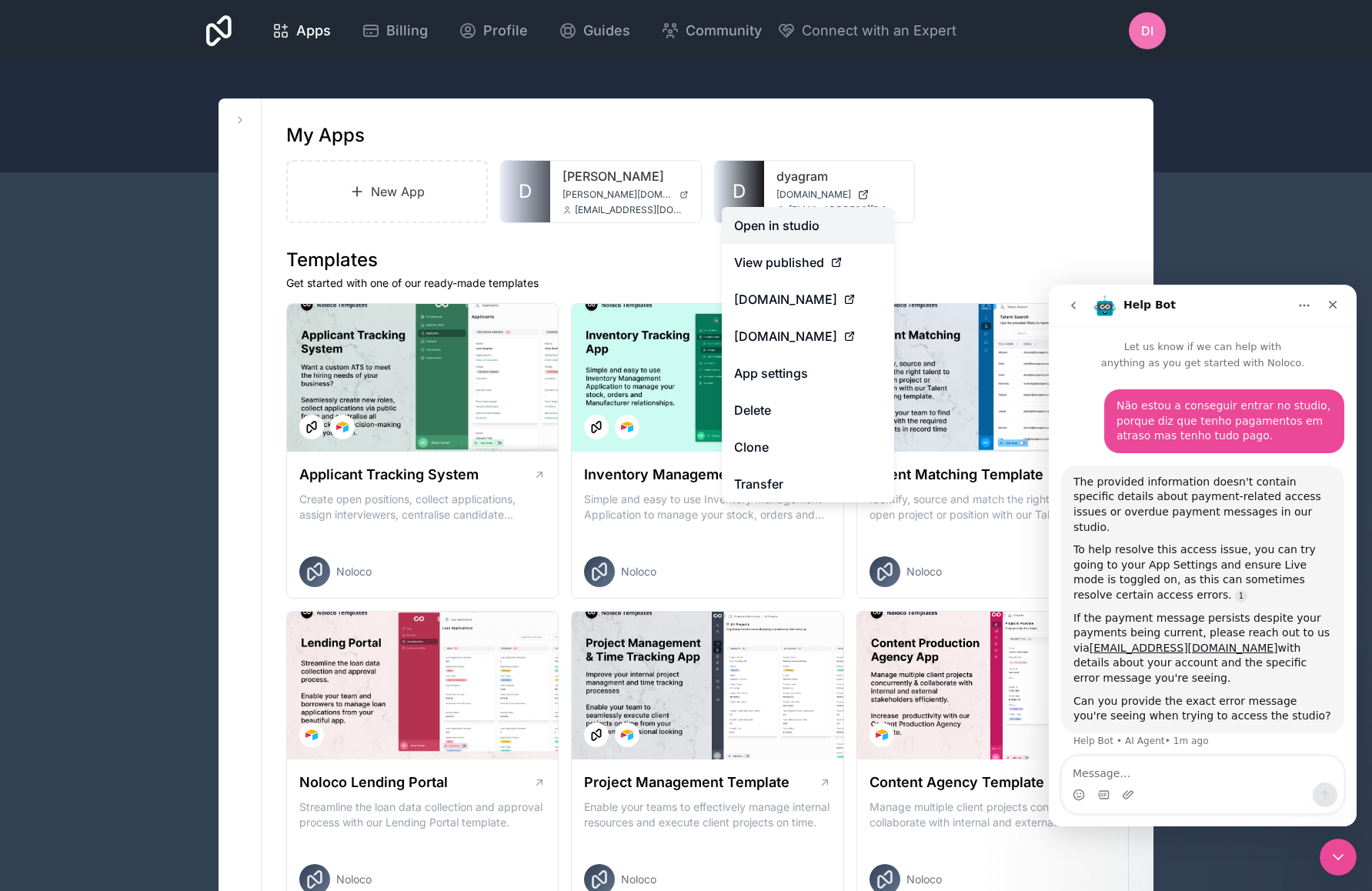
click at [851, 231] on link "Open in studio" at bounding box center [808, 224] width 172 height 37
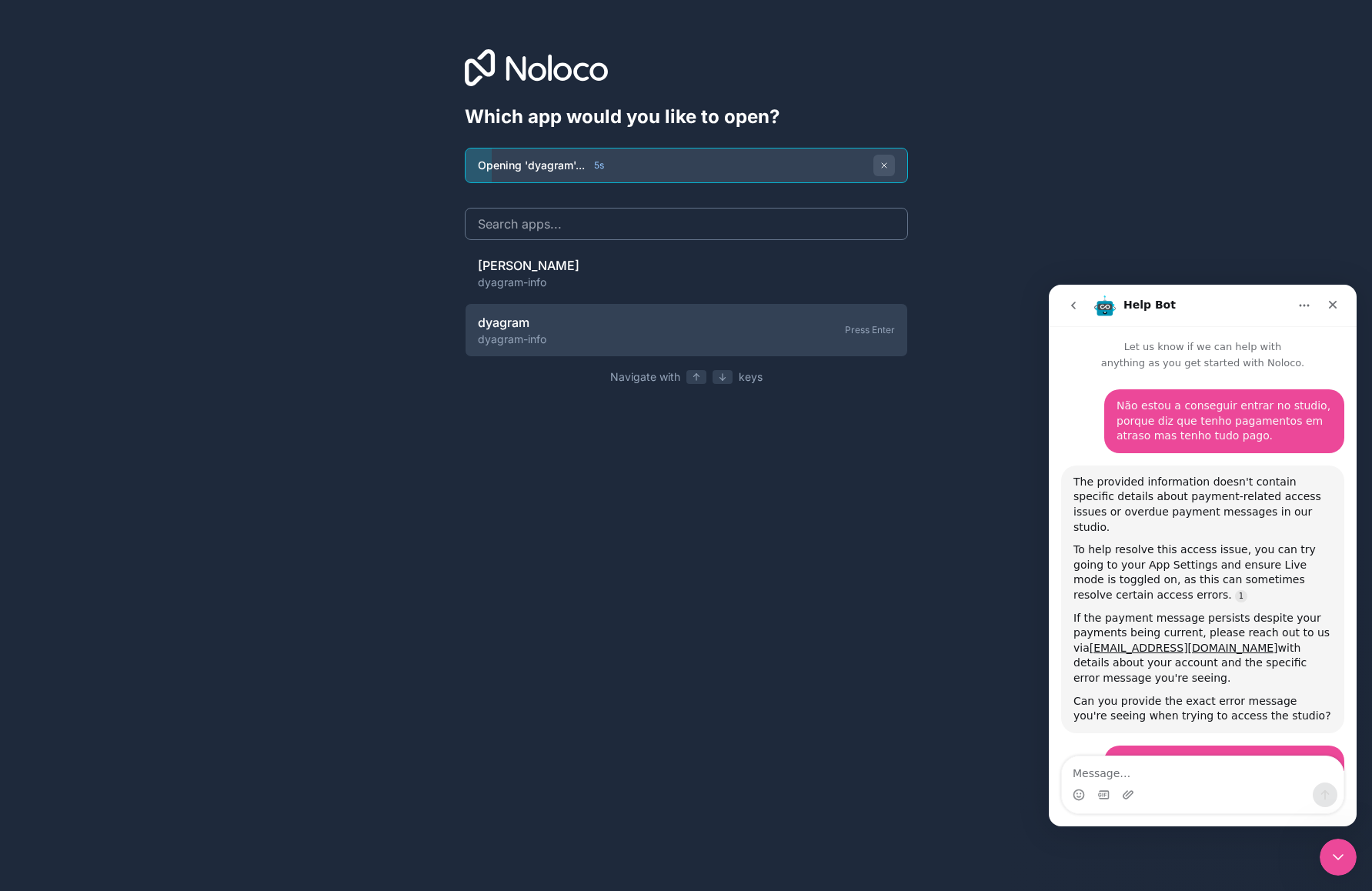
scroll to position [378, 0]
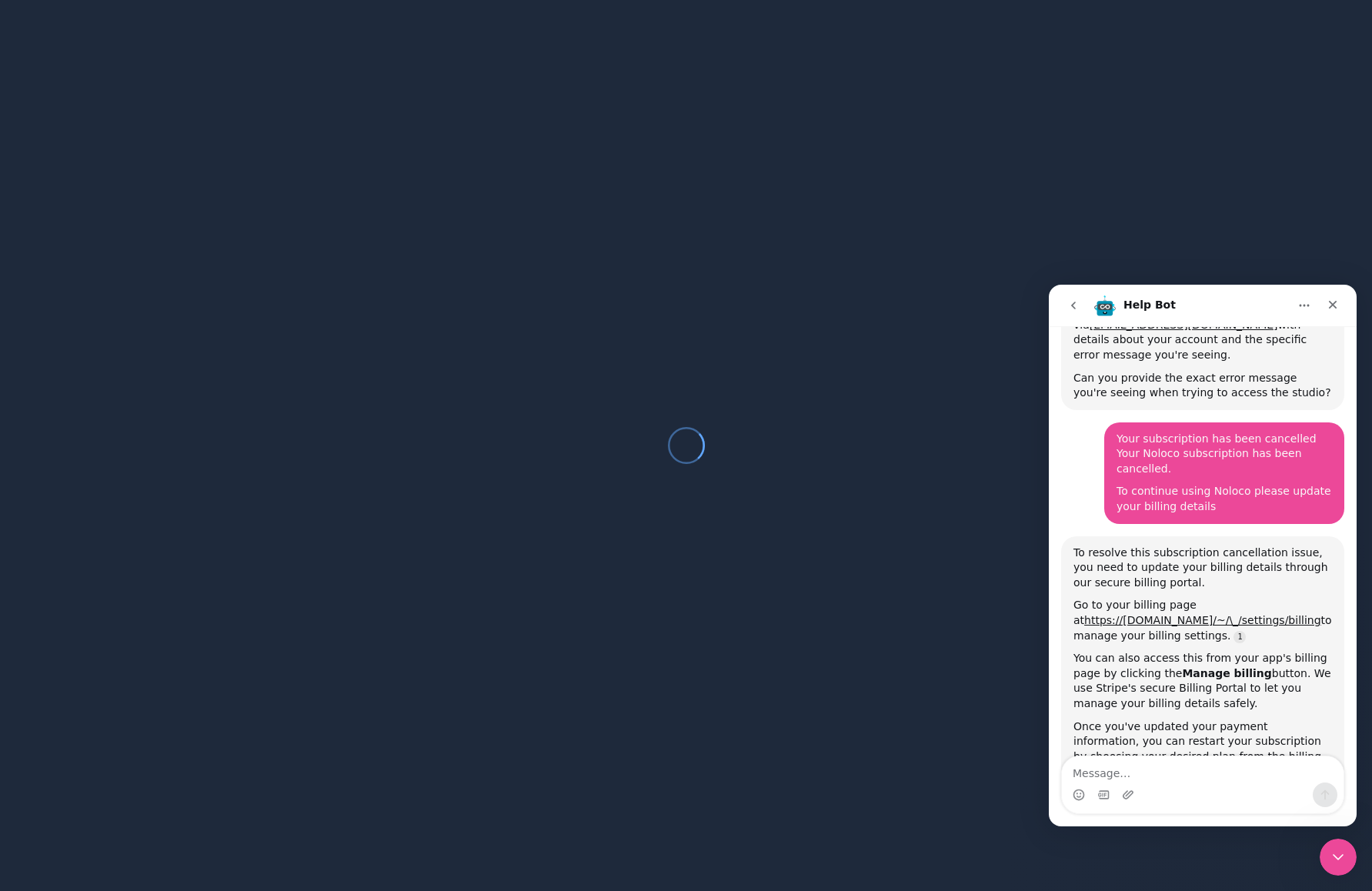
scroll to position [378, 0]
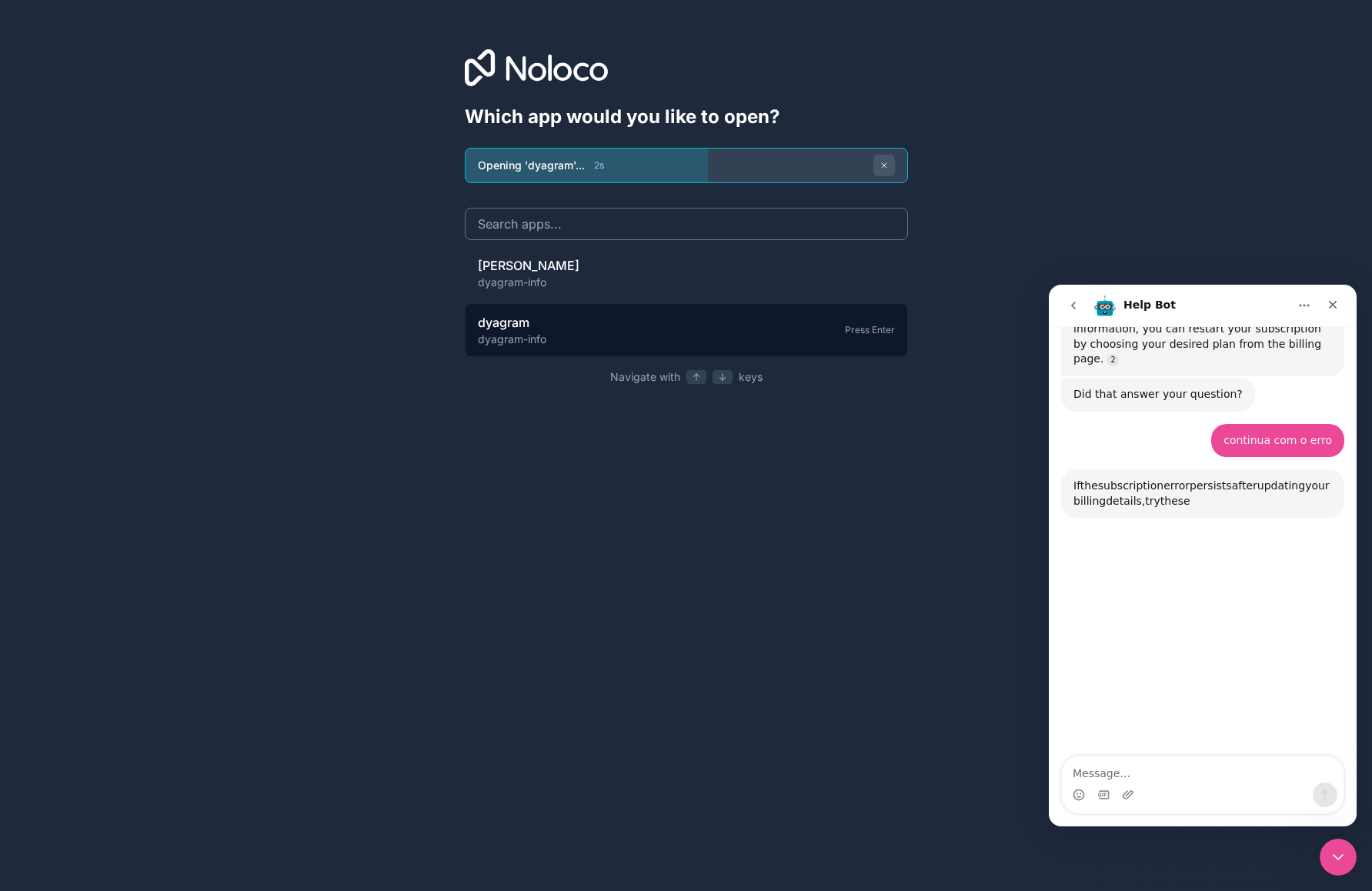
scroll to position [792, 0]
